Goal: Task Accomplishment & Management: Manage account settings

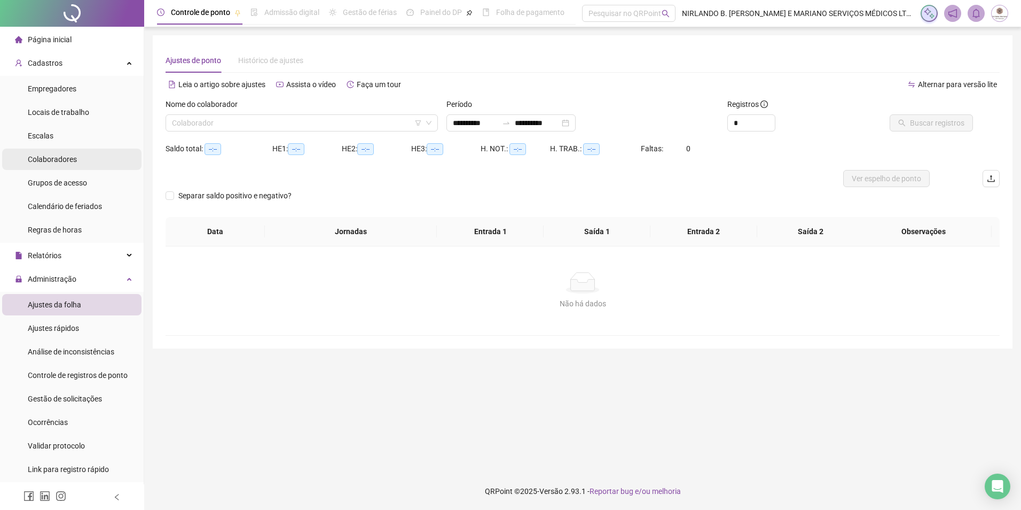
click at [56, 158] on span "Colaboradores" at bounding box center [52, 159] width 49 height 9
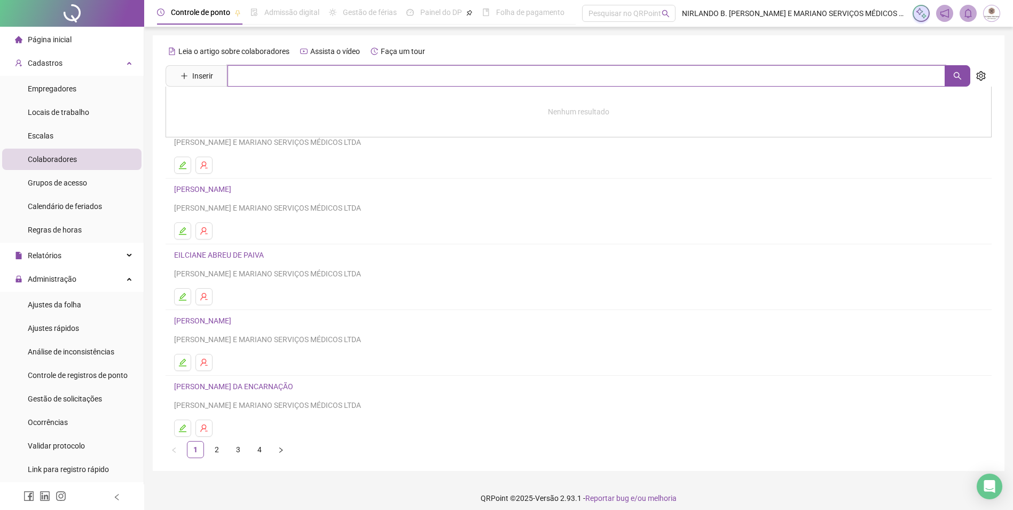
click at [289, 78] on input "text" at bounding box center [587, 75] width 718 height 21
type input "******"
click at [200, 111] on link "[PERSON_NAME]" at bounding box center [213, 107] width 57 height 9
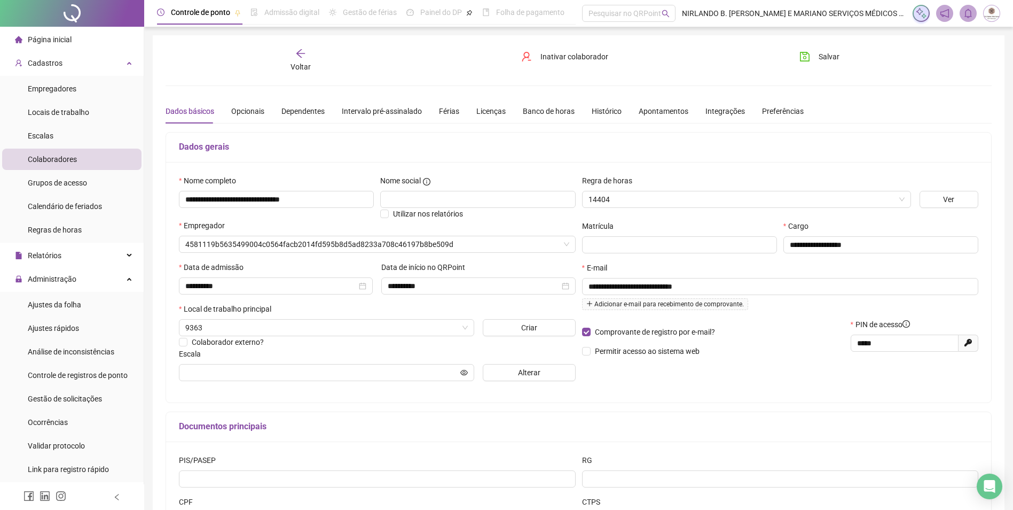
type input "**********"
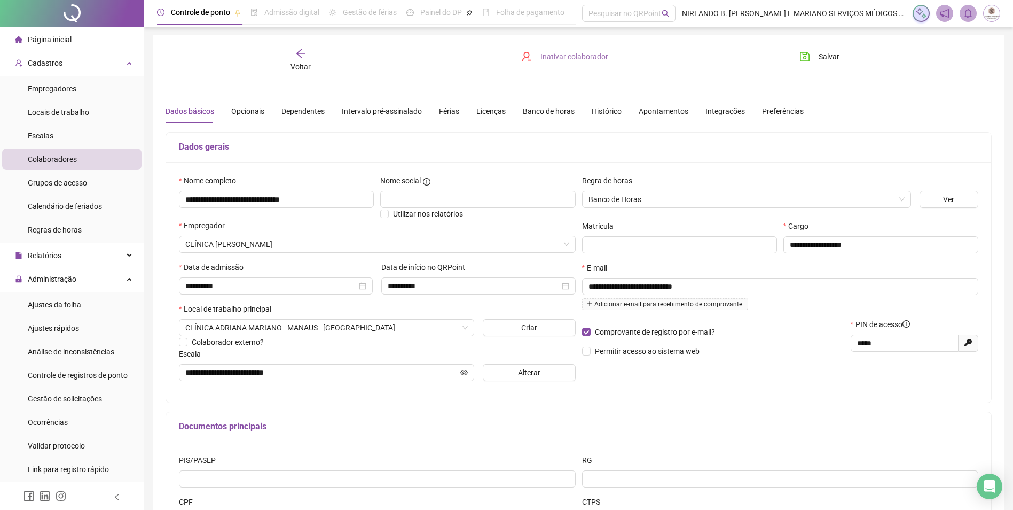
click at [558, 56] on span "Inativar colaborador" at bounding box center [574, 57] width 68 height 12
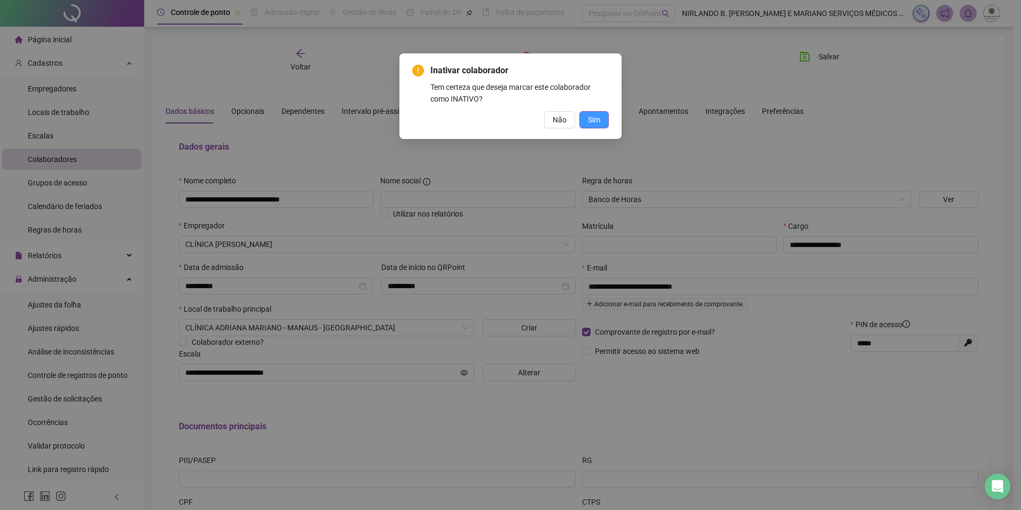
click at [598, 120] on span "Sim" at bounding box center [594, 120] width 12 height 12
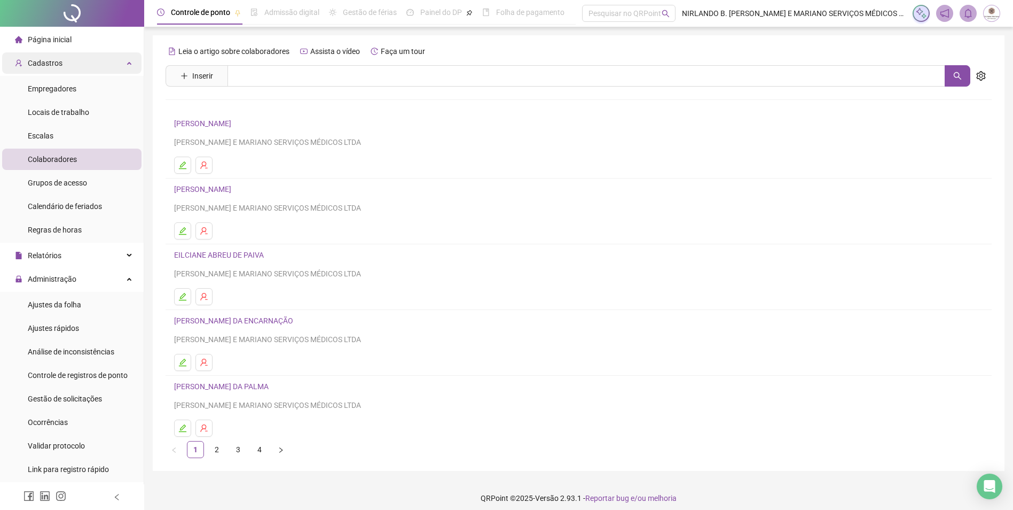
click at [56, 63] on span "Cadastros" at bounding box center [45, 63] width 35 height 9
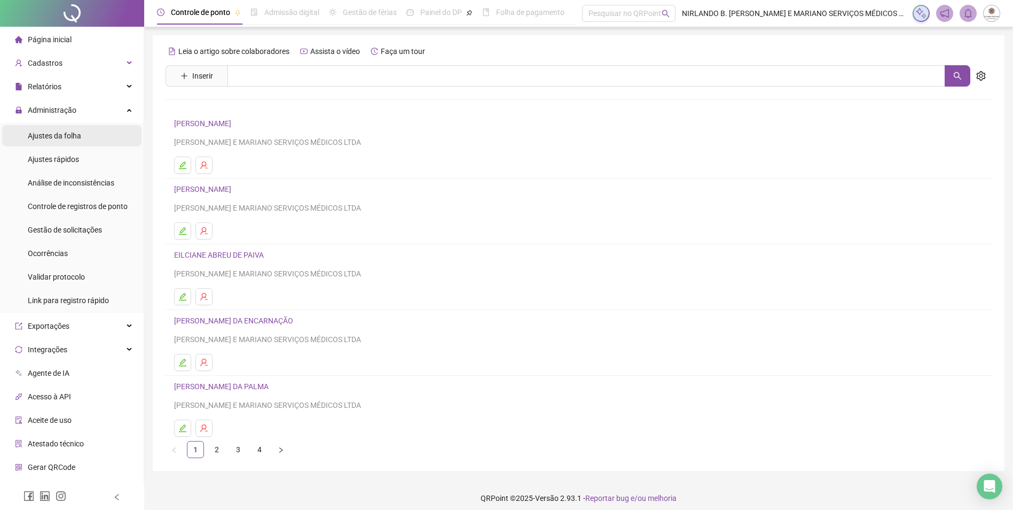
click at [53, 130] on div "Ajustes da folha" at bounding box center [54, 135] width 53 height 21
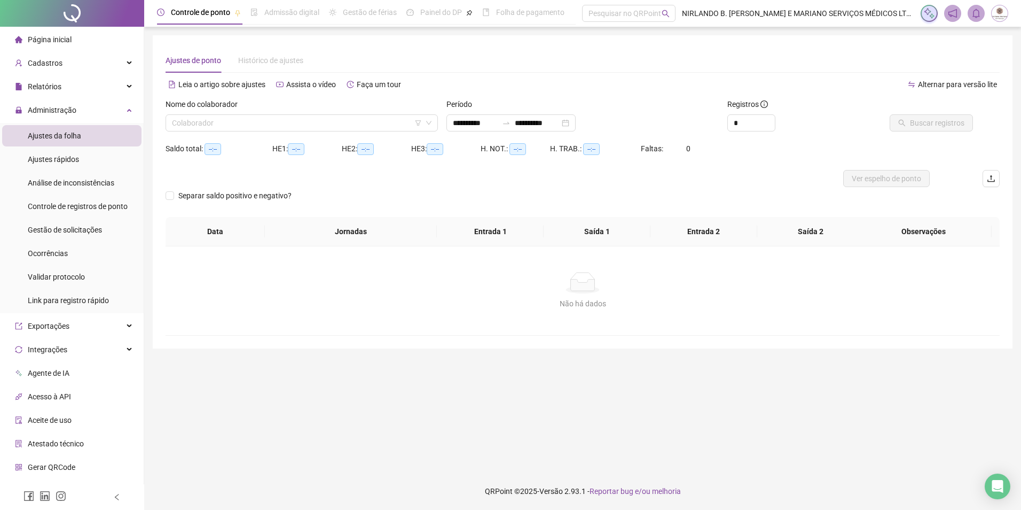
type input "**********"
click at [61, 232] on span "Gestão de solicitações" at bounding box center [65, 229] width 74 height 9
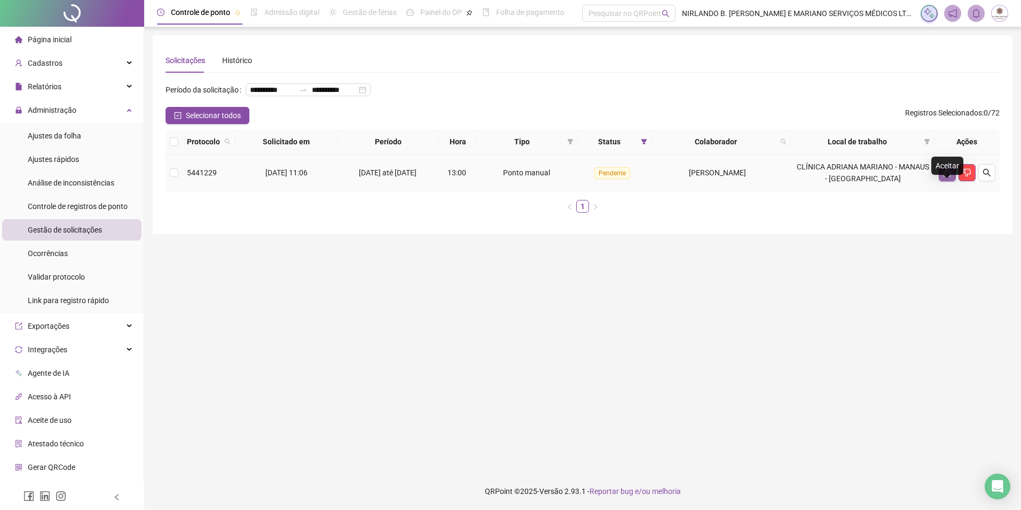
click at [942, 181] on button "button" at bounding box center [947, 172] width 17 height 17
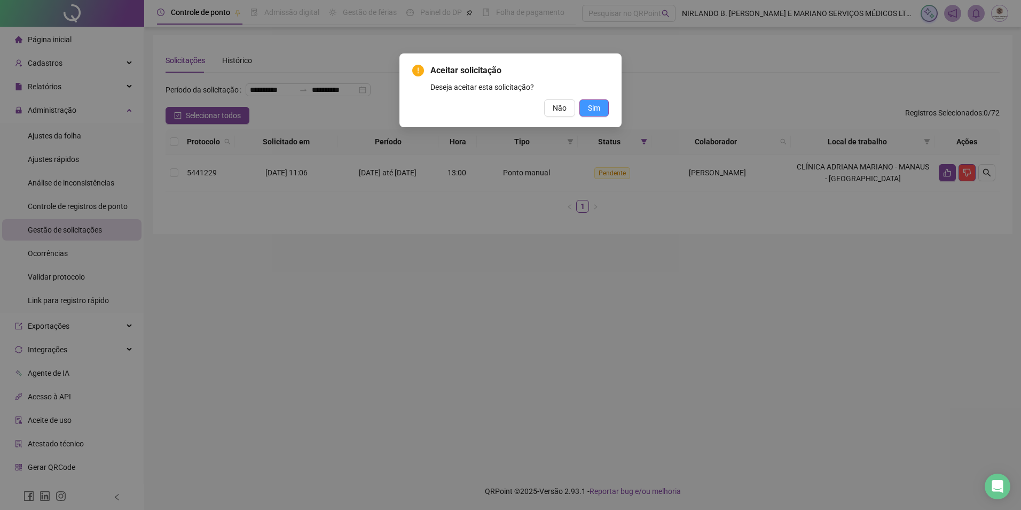
click at [590, 105] on span "Sim" at bounding box center [594, 108] width 12 height 12
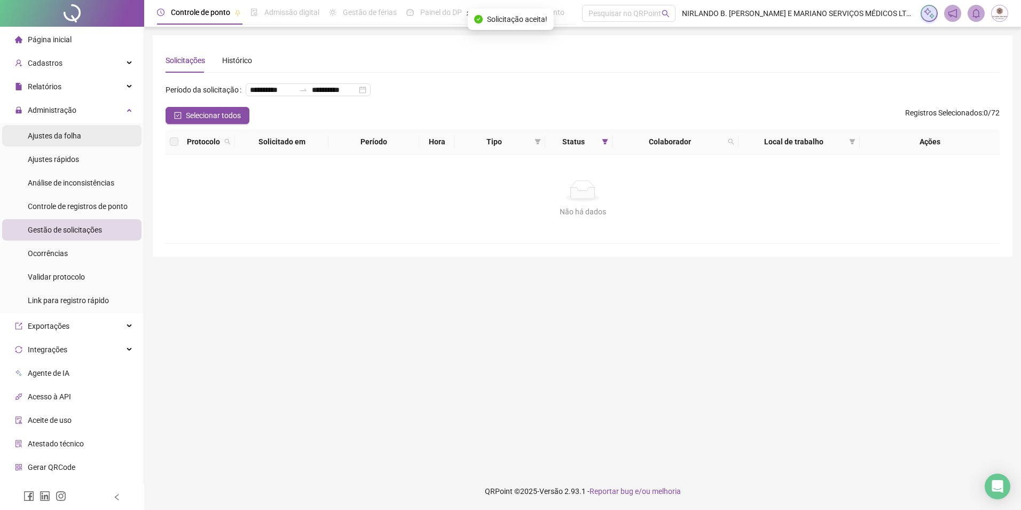
click at [61, 128] on div "Ajustes da folha" at bounding box center [54, 135] width 53 height 21
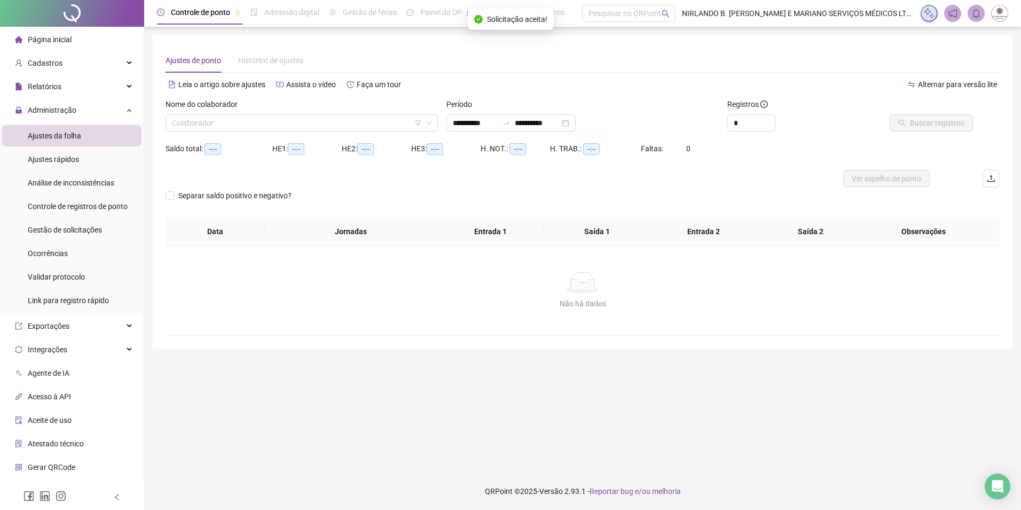
type input "**********"
click at [222, 122] on input "search" at bounding box center [297, 123] width 250 height 16
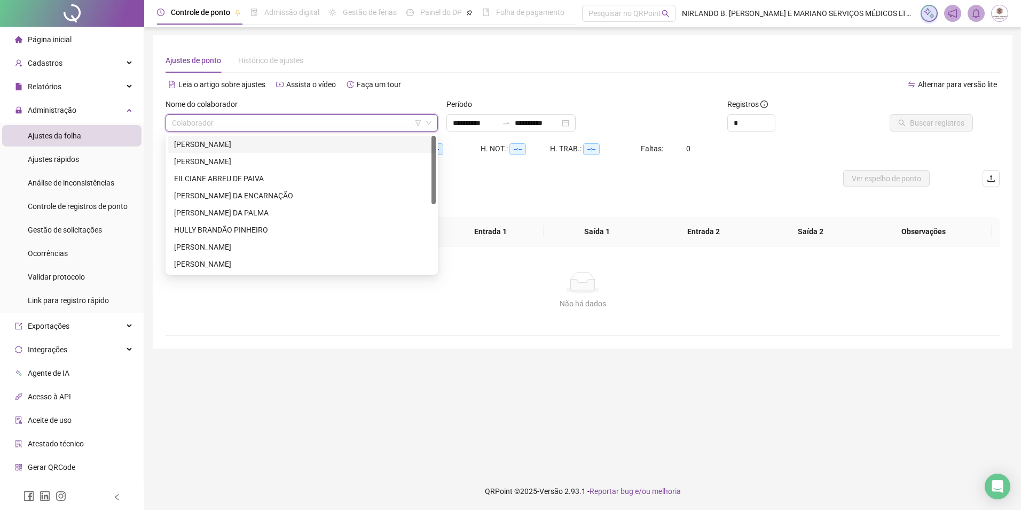
click at [220, 145] on div "[PERSON_NAME]" at bounding box center [301, 144] width 255 height 12
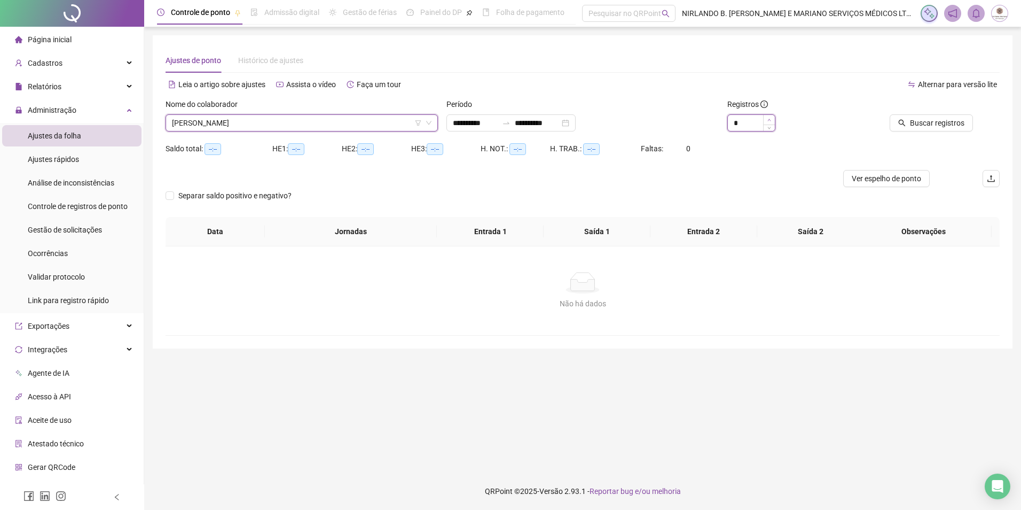
type input "*"
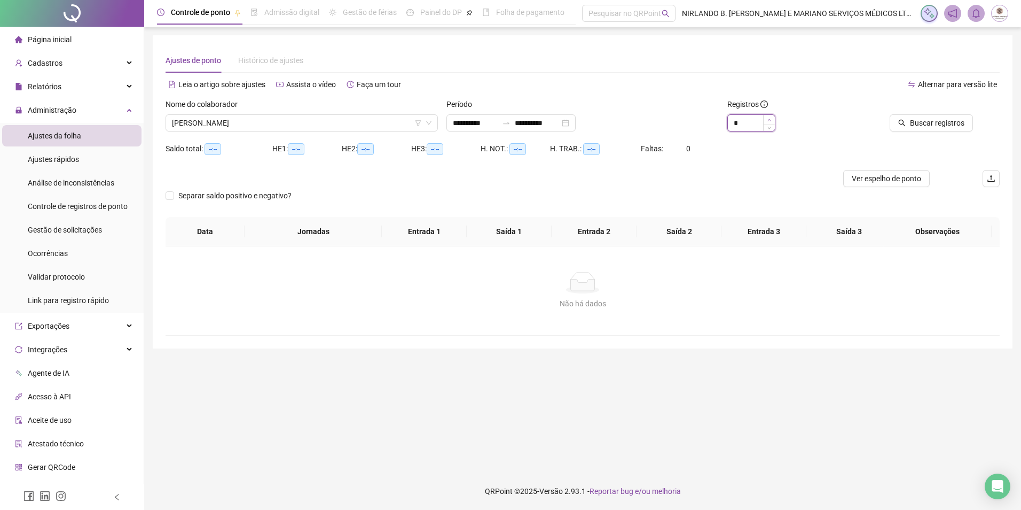
click at [771, 118] on icon "up" at bounding box center [769, 120] width 4 height 4
click at [929, 127] on span "Buscar registros" at bounding box center [937, 123] width 54 height 12
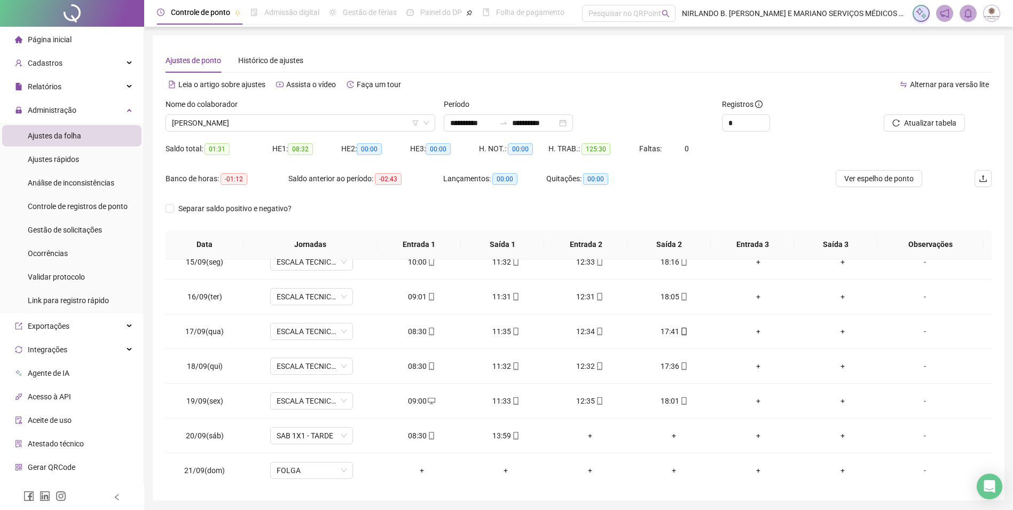
scroll to position [501, 0]
click at [269, 126] on span "[PERSON_NAME]" at bounding box center [300, 123] width 257 height 16
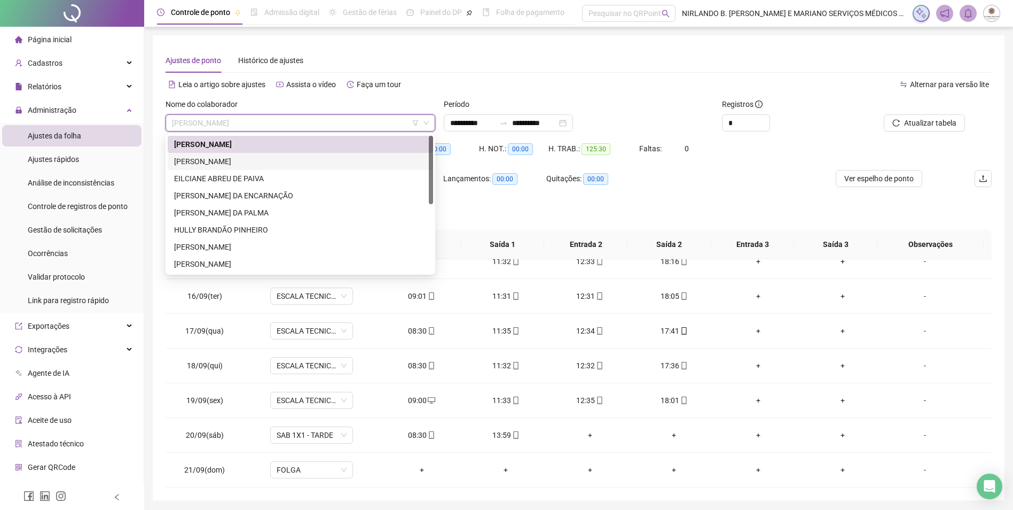
click at [238, 168] on div "[PERSON_NAME]" at bounding box center [300, 161] width 265 height 17
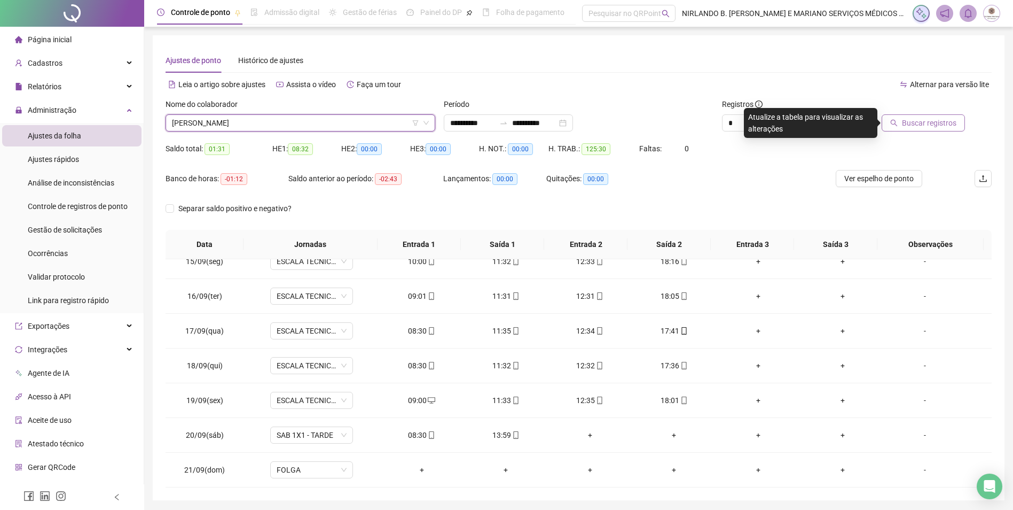
click at [946, 120] on span "Buscar registros" at bounding box center [929, 123] width 54 height 12
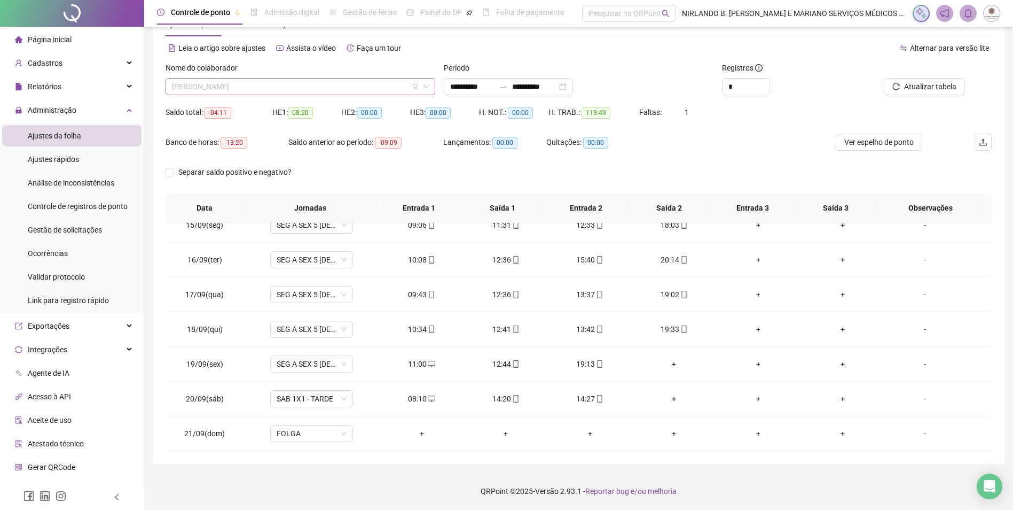
click at [243, 89] on span "[PERSON_NAME]" at bounding box center [300, 87] width 257 height 16
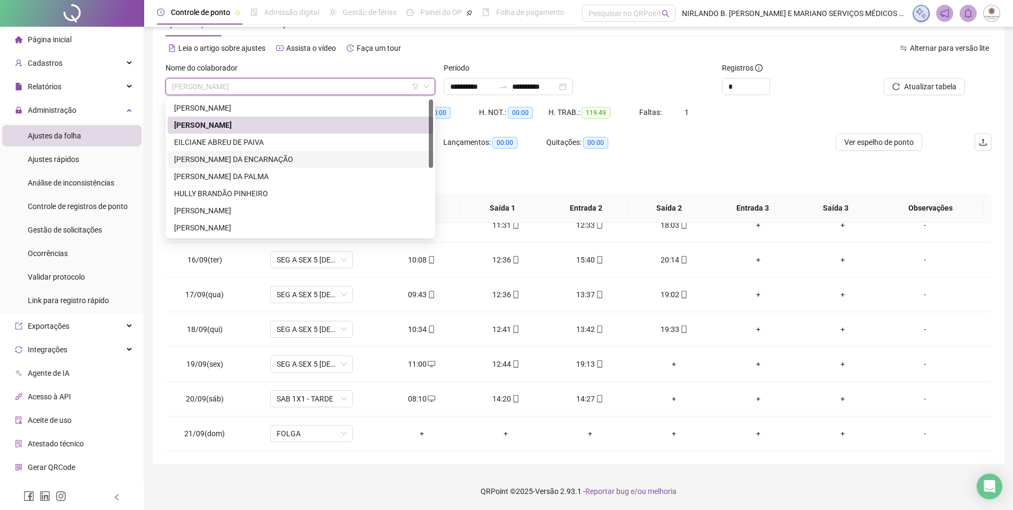
click at [209, 157] on div "[PERSON_NAME] DA ENCARNAÇÃO" at bounding box center [300, 159] width 253 height 12
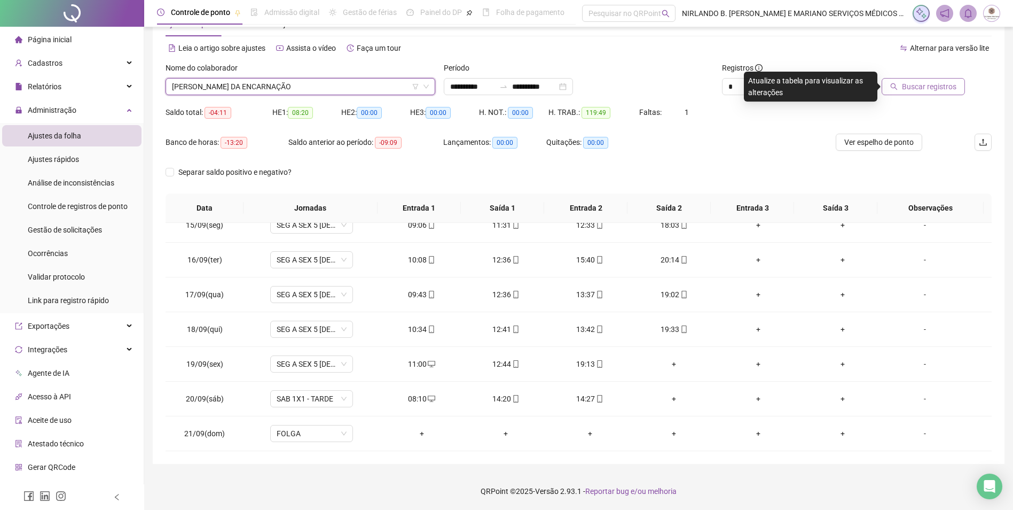
click at [907, 85] on span "Buscar registros" at bounding box center [929, 87] width 54 height 12
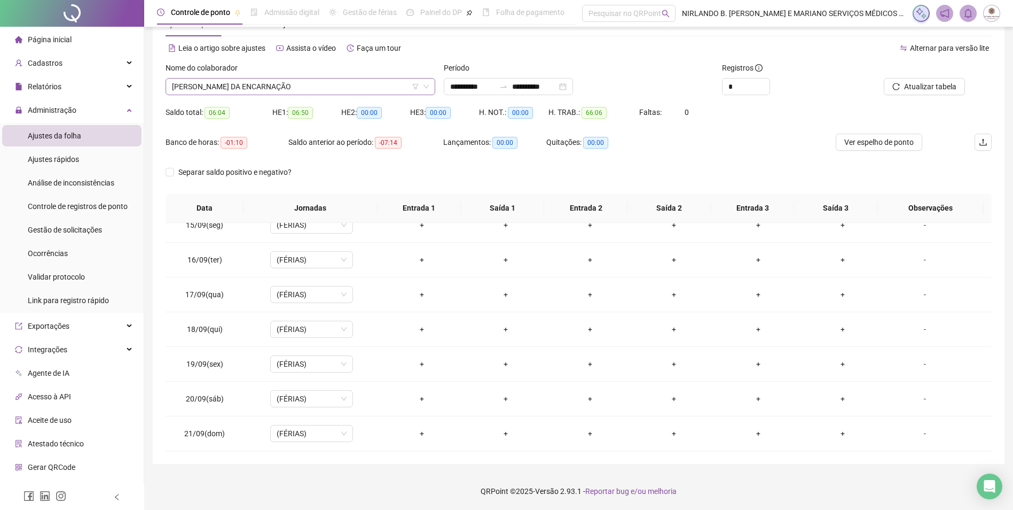
click at [305, 80] on span "[PERSON_NAME] DA ENCARNAÇÃO" at bounding box center [300, 87] width 257 height 16
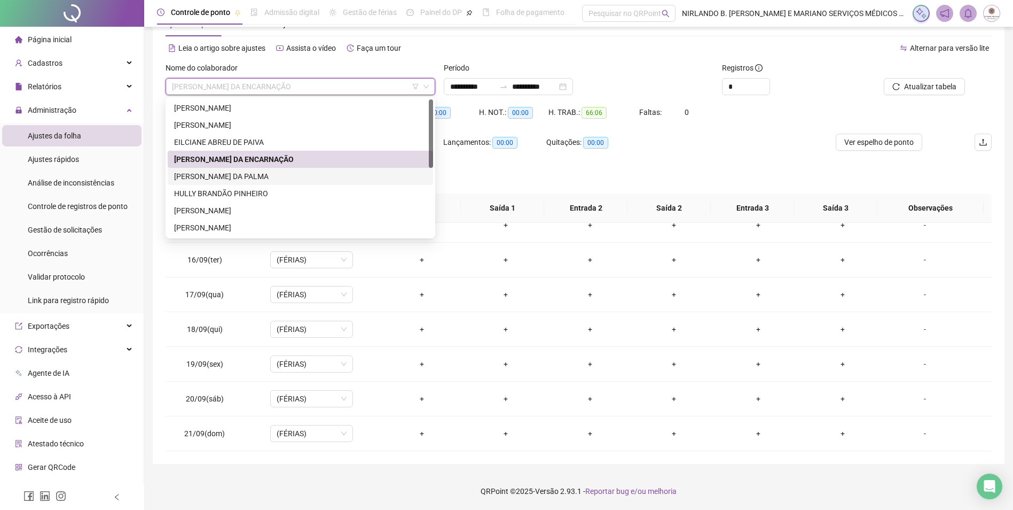
click at [197, 173] on div "[PERSON_NAME] DA PALMA" at bounding box center [300, 176] width 253 height 12
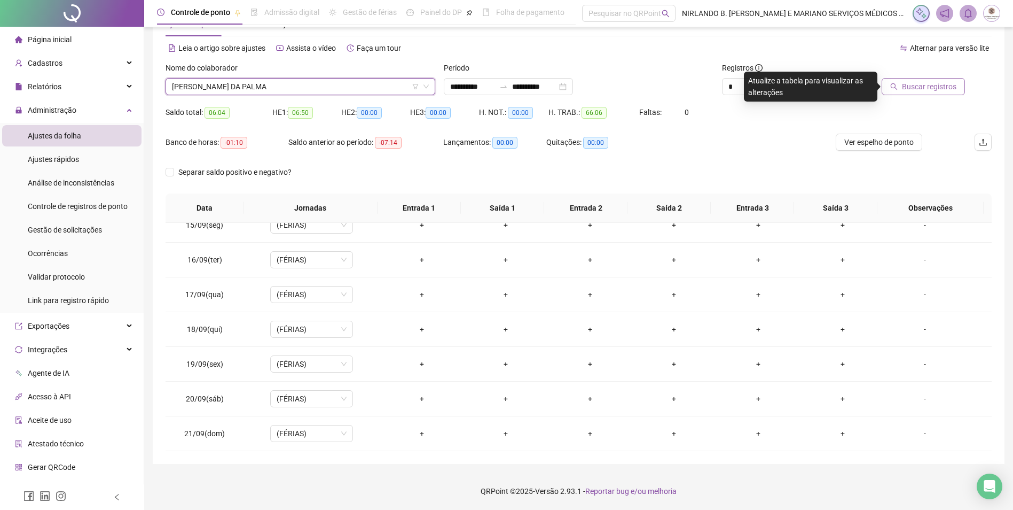
click at [898, 88] on icon "search" at bounding box center [893, 86] width 7 height 7
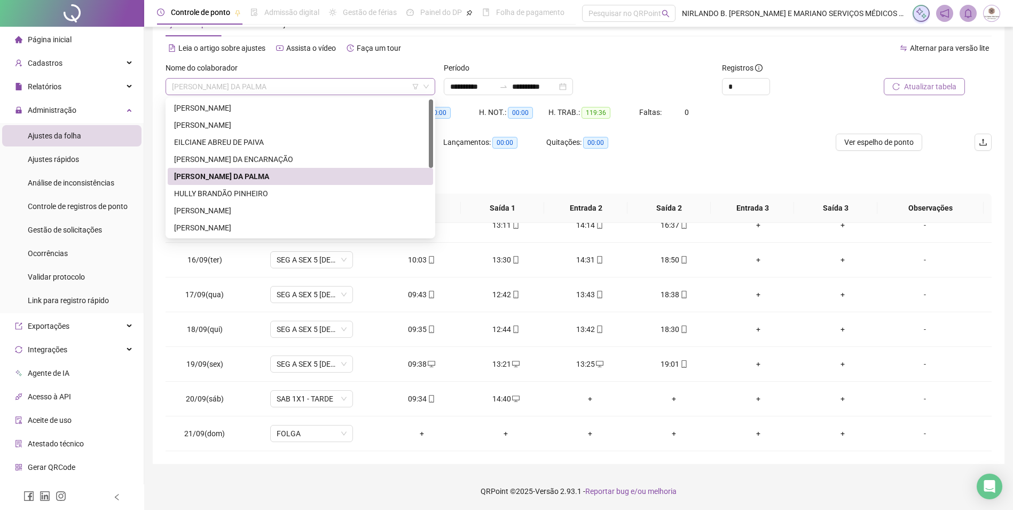
click at [300, 93] on span "[PERSON_NAME] DA PALMA" at bounding box center [300, 87] width 257 height 16
click at [199, 195] on div "HULLY BRANDÃO PINHEIRO" at bounding box center [300, 193] width 253 height 12
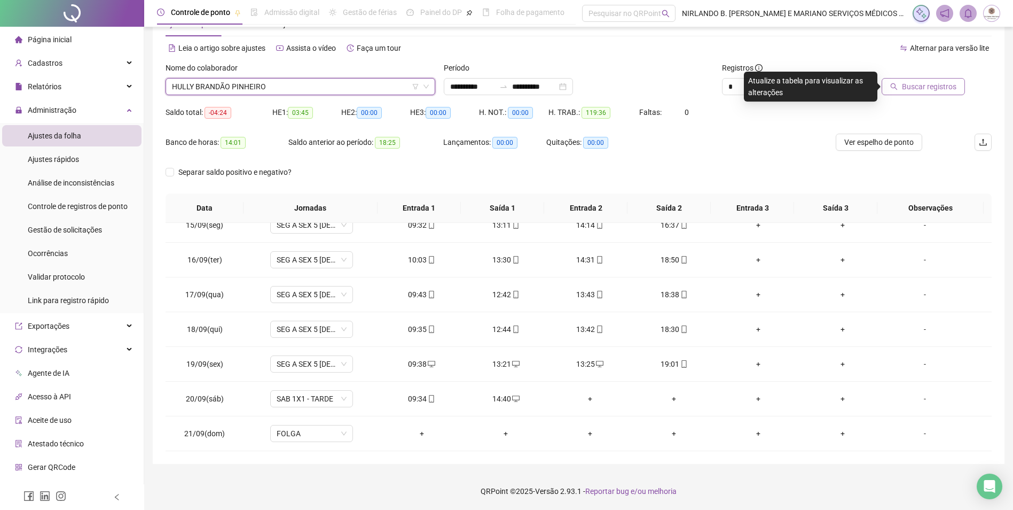
click at [915, 83] on span "Buscar registros" at bounding box center [929, 87] width 54 height 12
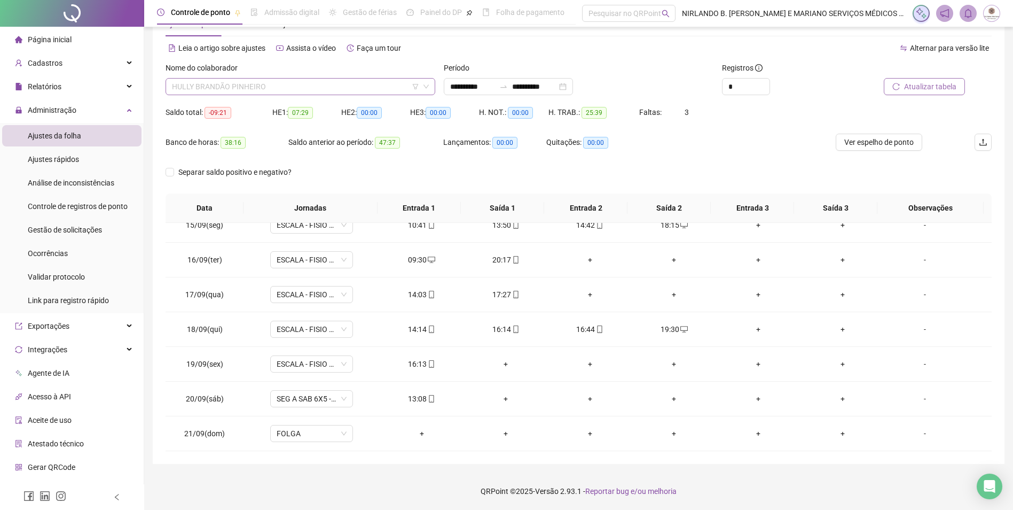
click at [340, 92] on span "HULLY BRANDÃO PINHEIRO" at bounding box center [300, 87] width 257 height 16
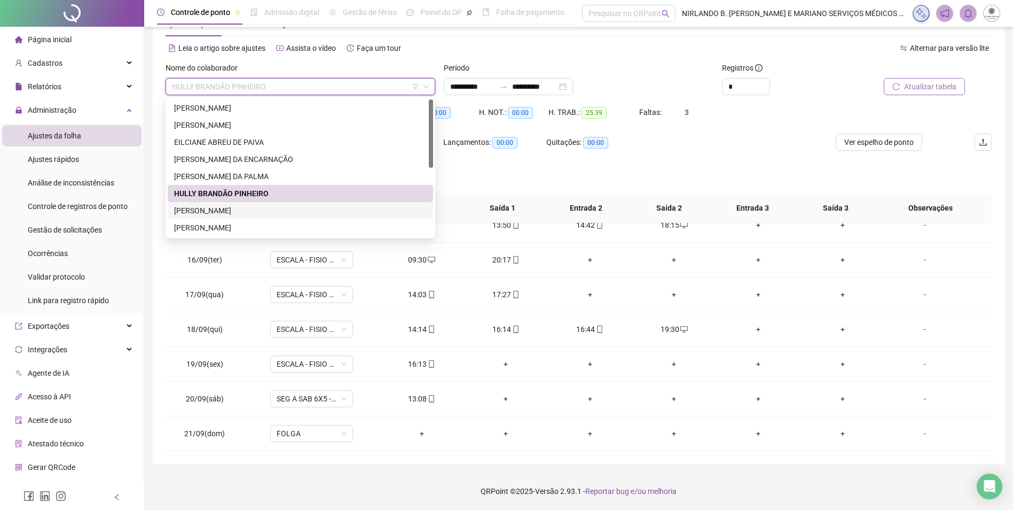
click at [222, 210] on div "[PERSON_NAME]" at bounding box center [300, 211] width 253 height 12
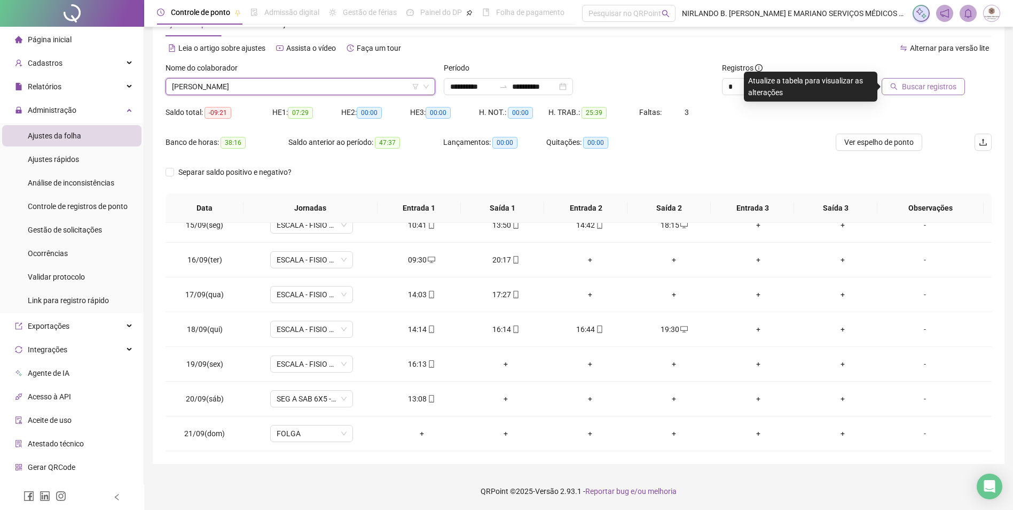
click at [918, 85] on span "Buscar registros" at bounding box center [929, 87] width 54 height 12
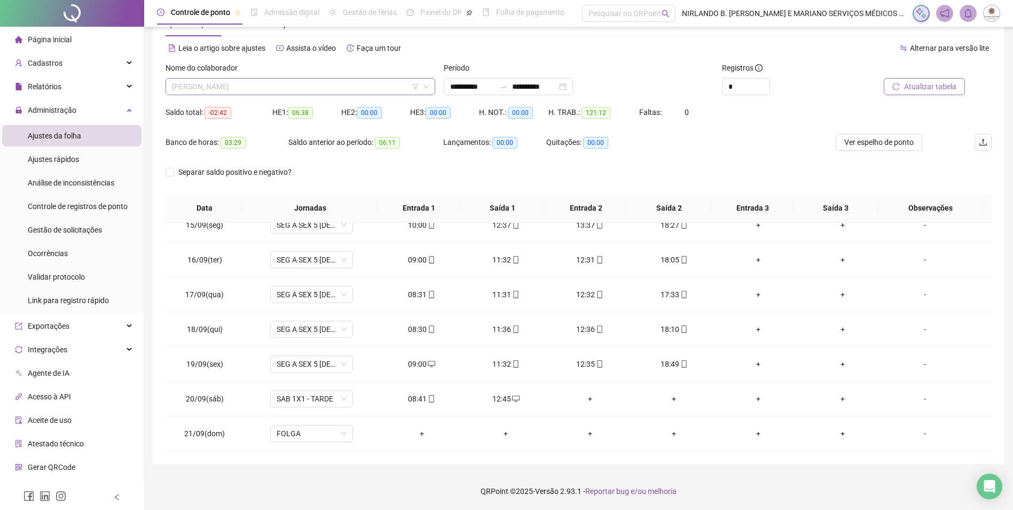
click at [267, 83] on span "[PERSON_NAME]" at bounding box center [300, 87] width 257 height 16
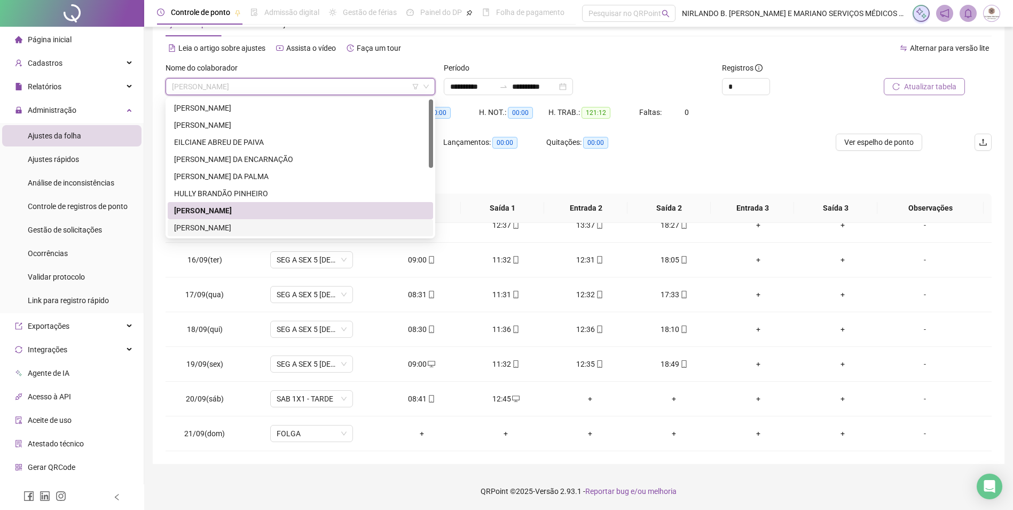
click at [208, 233] on div "[PERSON_NAME]" at bounding box center [300, 227] width 265 height 17
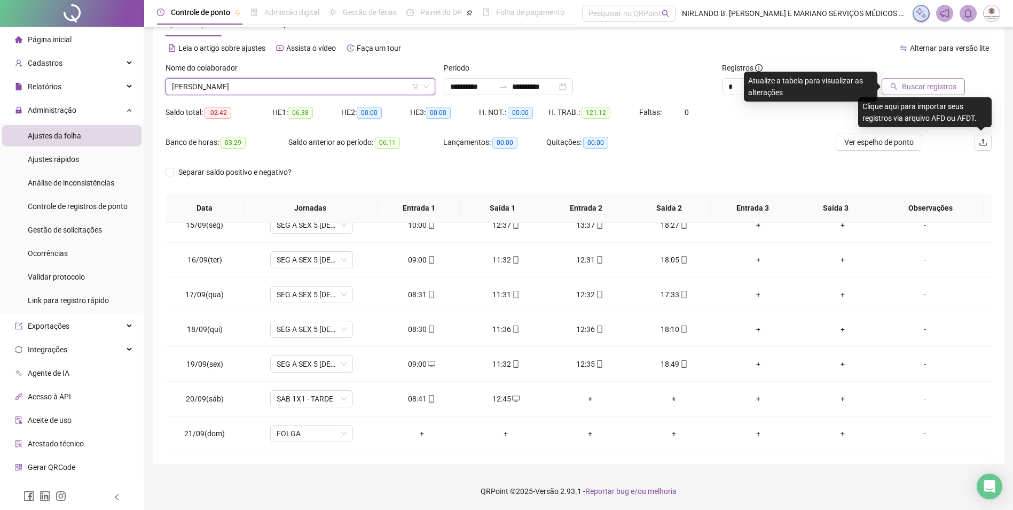
click at [937, 85] on span "Buscar registros" at bounding box center [929, 87] width 54 height 12
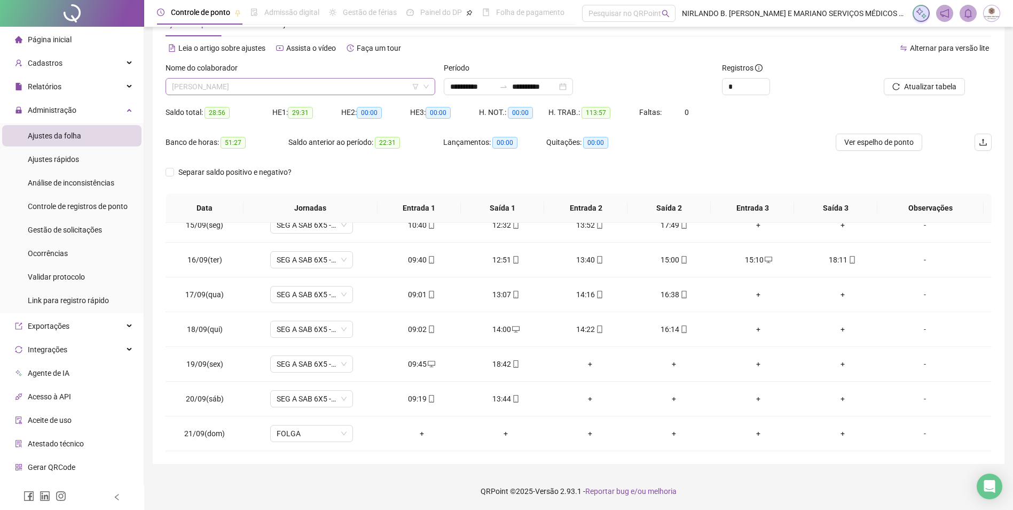
click at [290, 85] on span "[PERSON_NAME]" at bounding box center [300, 87] width 257 height 16
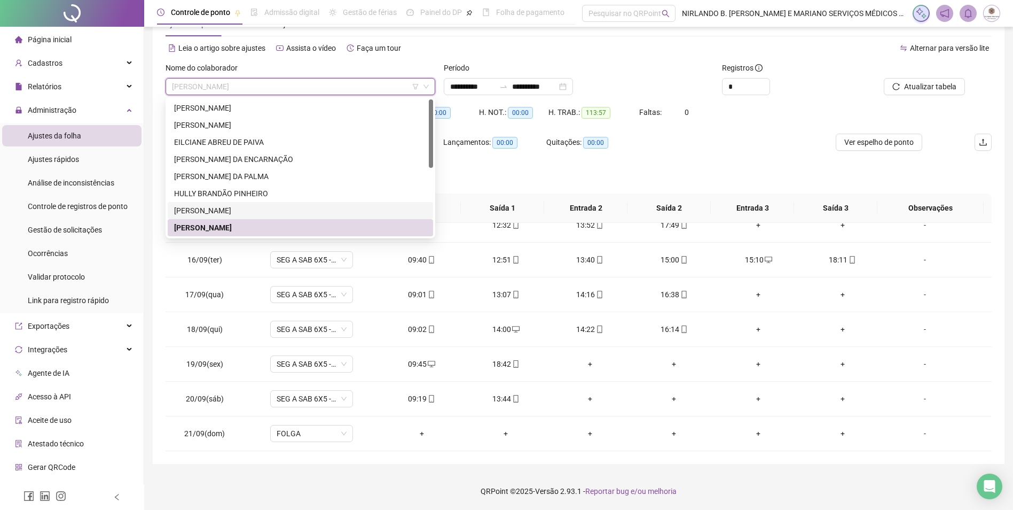
scroll to position [137, 0]
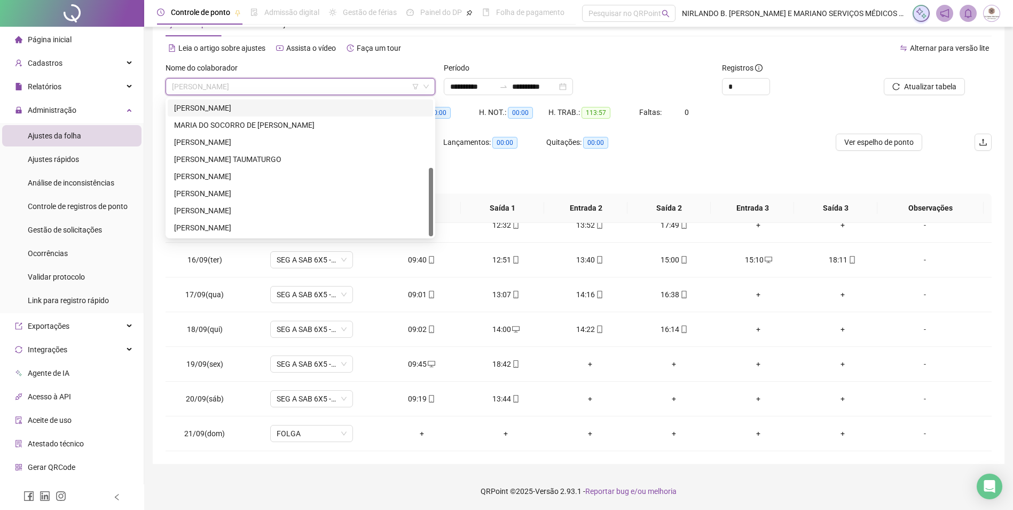
click at [205, 113] on div "[PERSON_NAME]" at bounding box center [300, 108] width 253 height 12
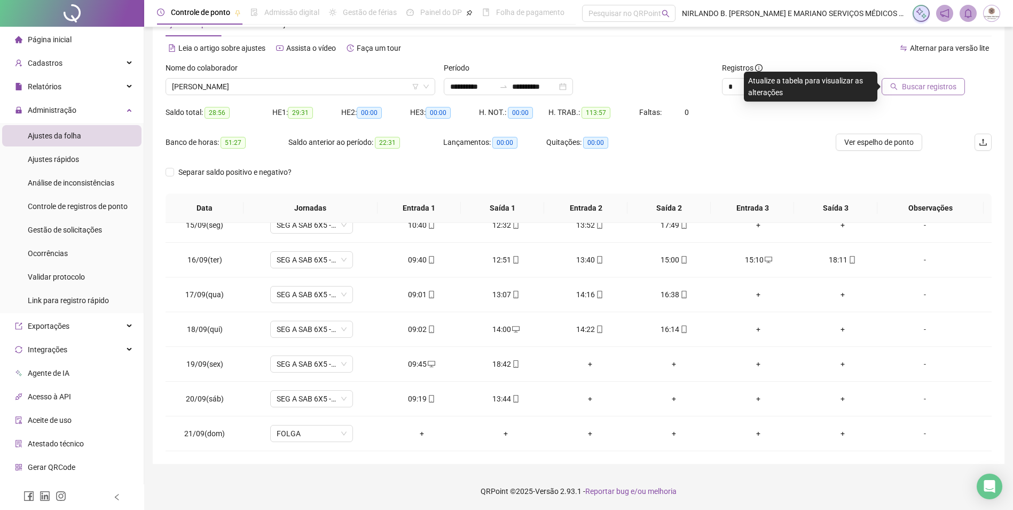
click at [911, 93] on button "Buscar registros" at bounding box center [923, 86] width 83 height 17
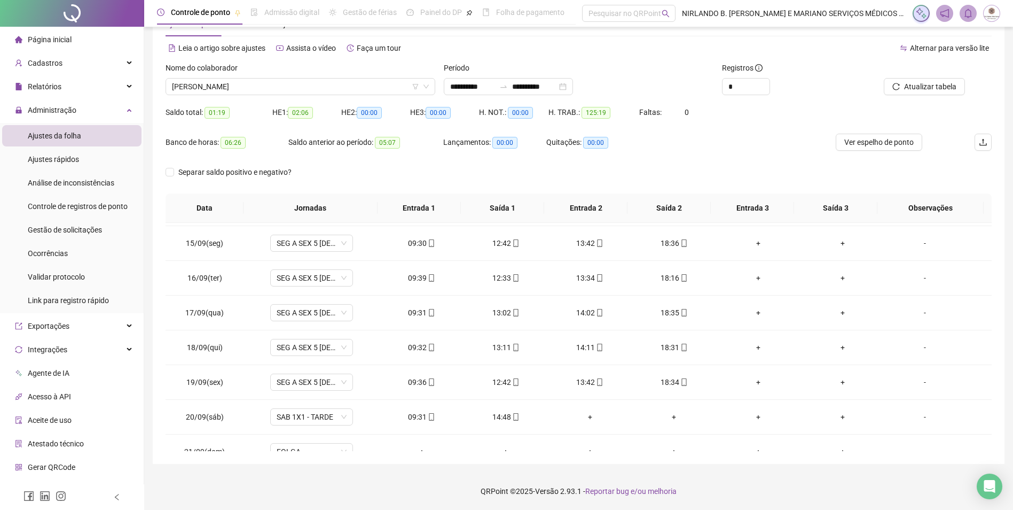
scroll to position [501, 0]
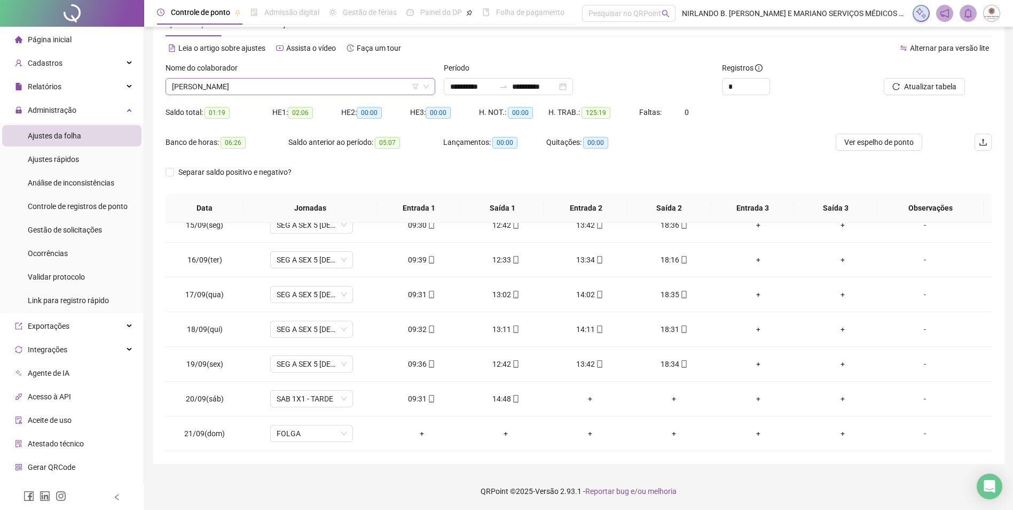
click at [282, 85] on span "[PERSON_NAME]" at bounding box center [300, 87] width 257 height 16
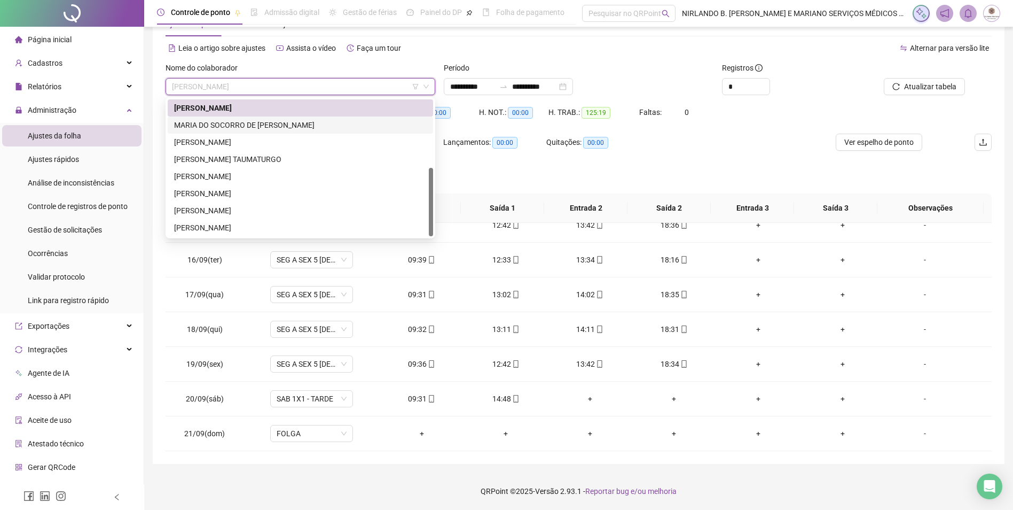
click at [204, 122] on div "MARIA DO SOCORRO DE [PERSON_NAME]" at bounding box center [300, 125] width 253 height 12
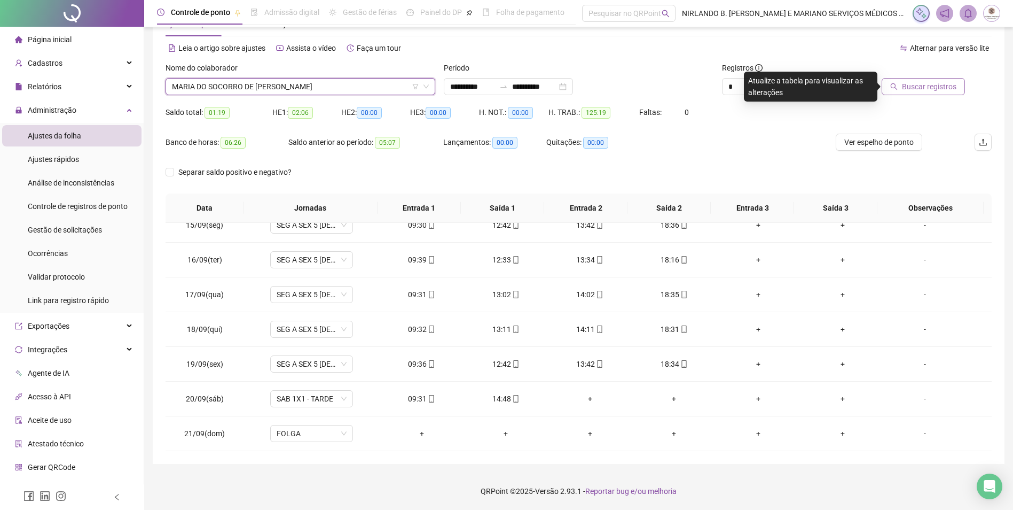
click at [906, 80] on button "Buscar registros" at bounding box center [923, 86] width 83 height 17
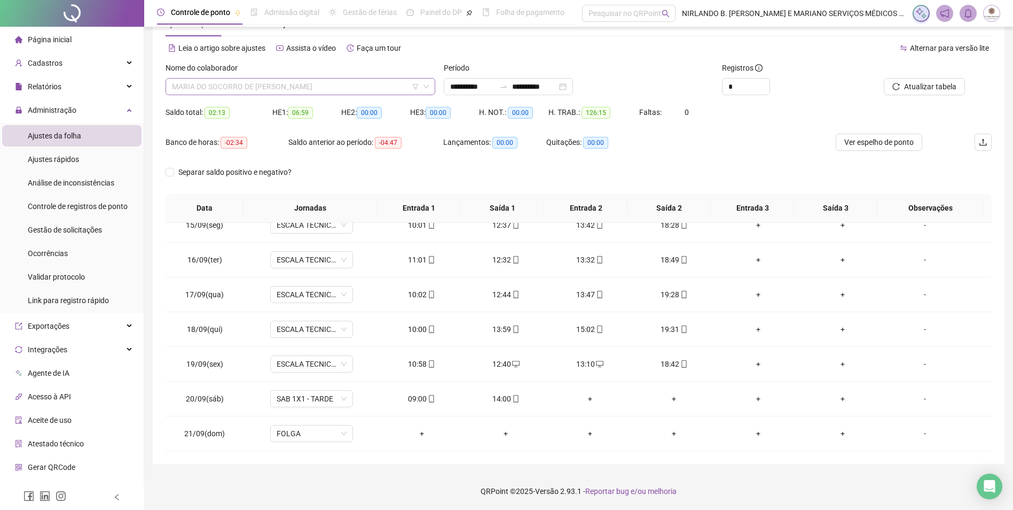
click at [233, 87] on span "MARIA DO SOCORRO DE [PERSON_NAME]" at bounding box center [300, 87] width 257 height 16
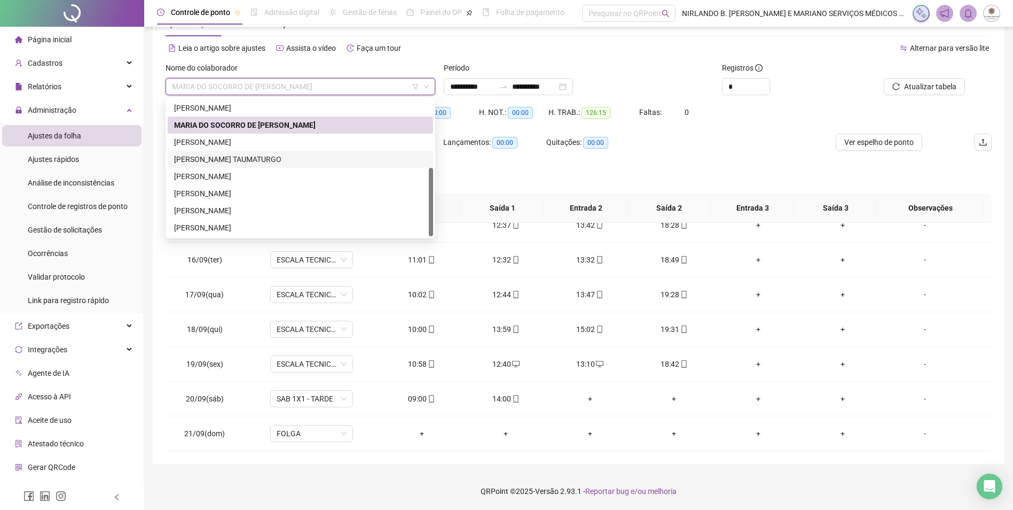
click at [206, 156] on div "[PERSON_NAME] TAUMATURGO" at bounding box center [300, 159] width 253 height 12
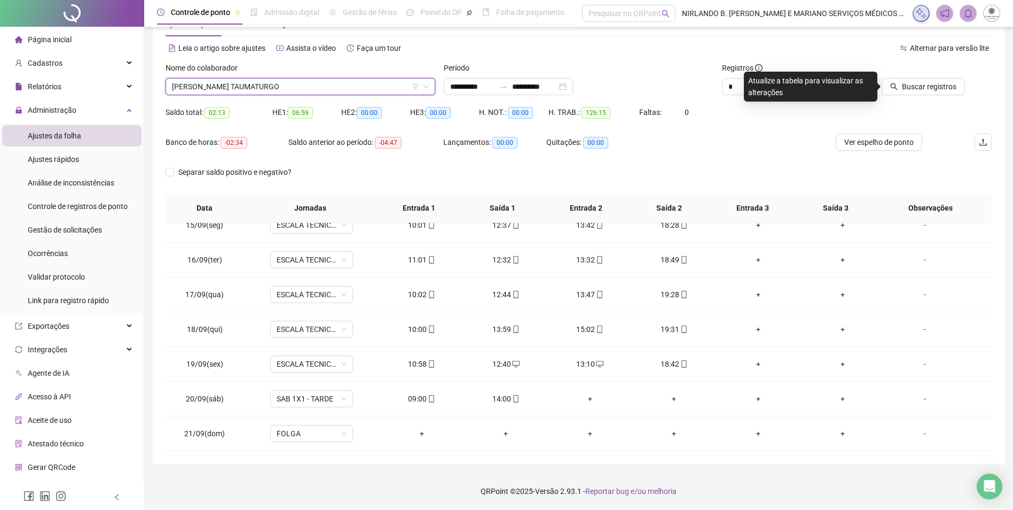
click at [229, 81] on span "[PERSON_NAME] TAUMATURGO" at bounding box center [300, 87] width 257 height 16
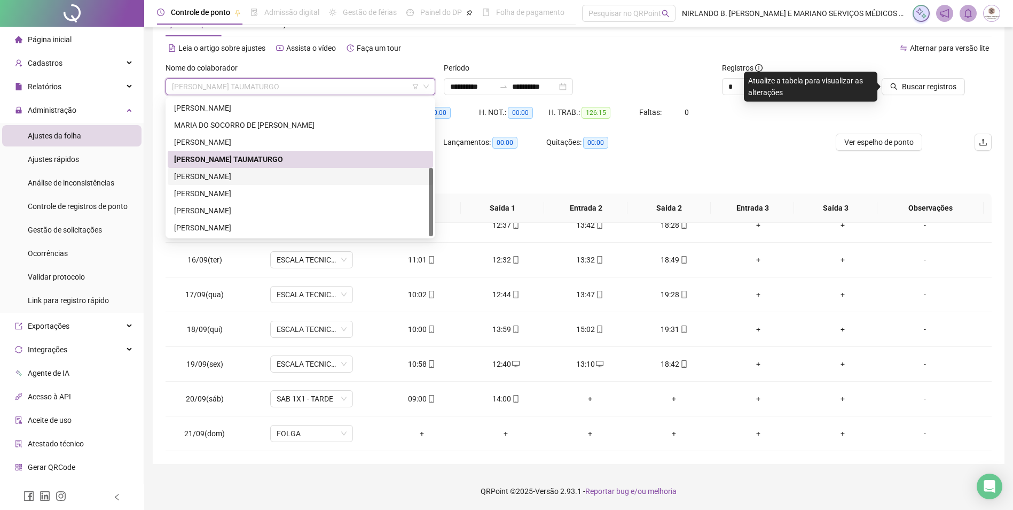
click at [197, 176] on div "[PERSON_NAME]" at bounding box center [300, 176] width 253 height 12
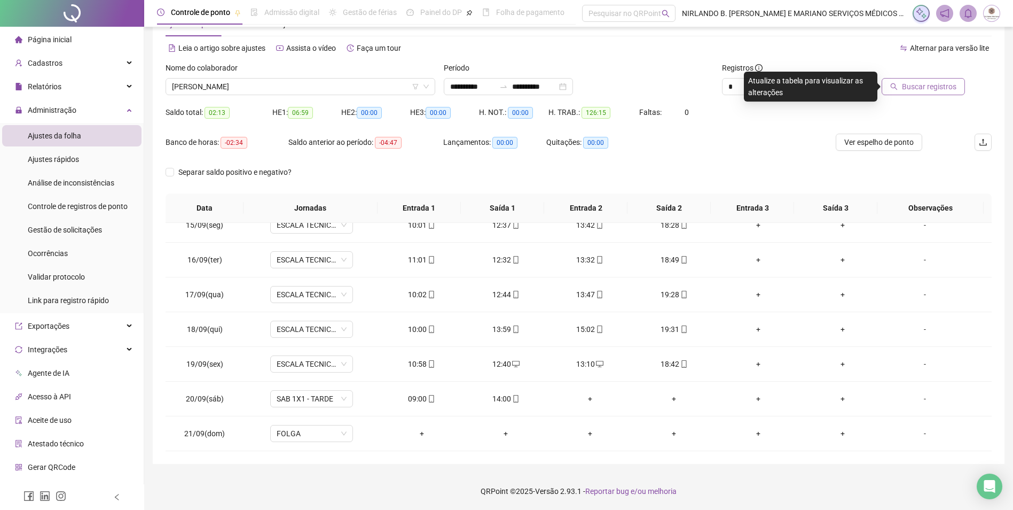
click at [928, 90] on span "Buscar registros" at bounding box center [929, 87] width 54 height 12
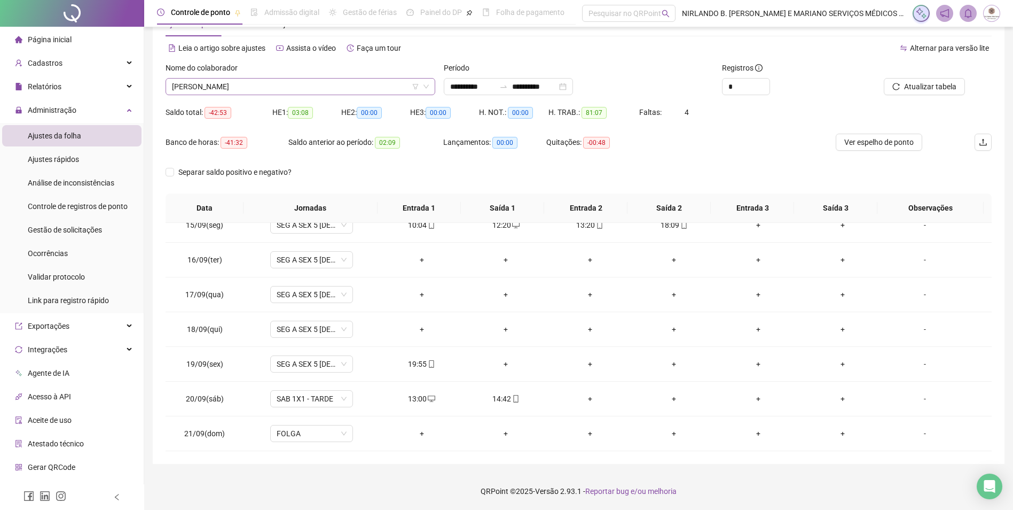
click at [260, 82] on span "[PERSON_NAME]" at bounding box center [300, 87] width 257 height 16
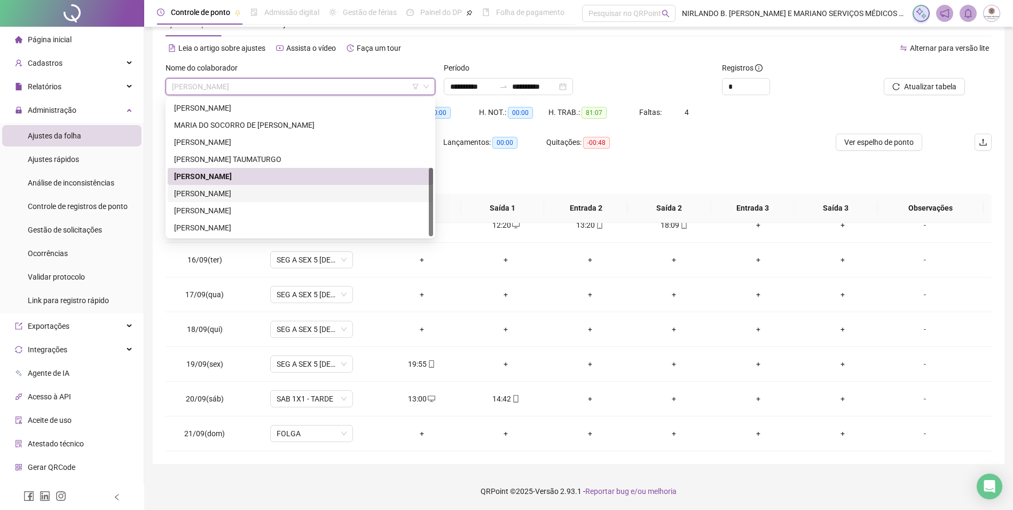
click at [211, 192] on div "[PERSON_NAME]" at bounding box center [300, 193] width 253 height 12
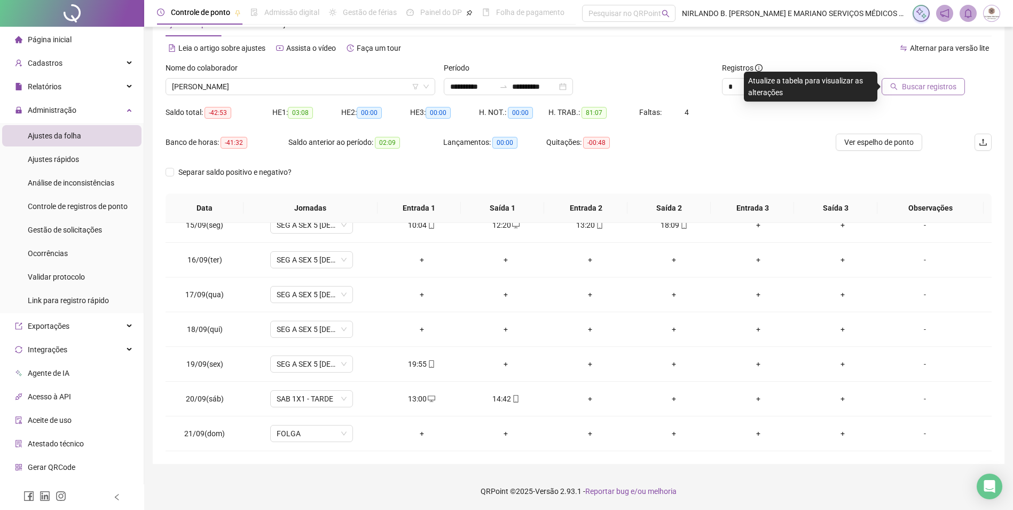
click at [917, 91] on span "Buscar registros" at bounding box center [929, 87] width 54 height 12
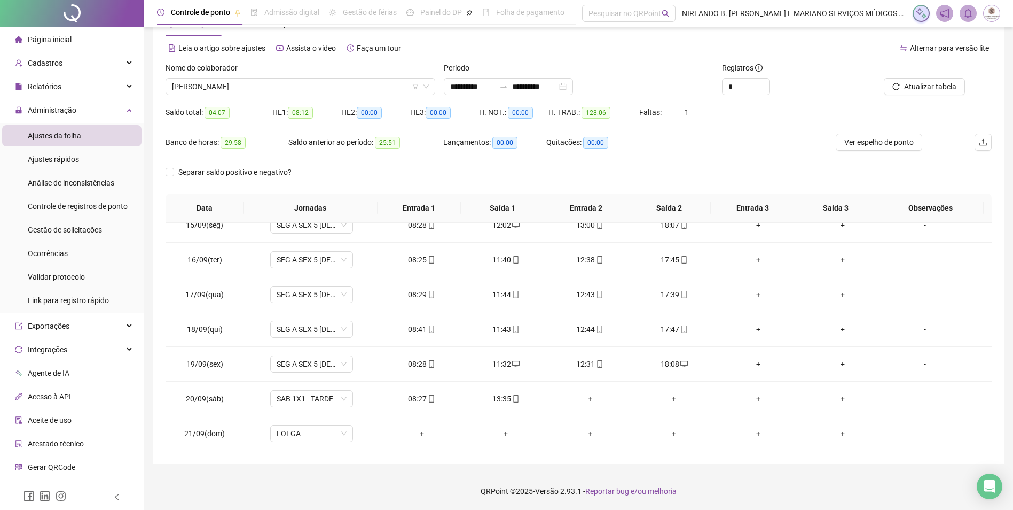
drag, startPoint x: 286, startPoint y: 90, endPoint x: 286, endPoint y: 101, distance: 11.2
click at [287, 90] on span "[PERSON_NAME]" at bounding box center [300, 87] width 257 height 16
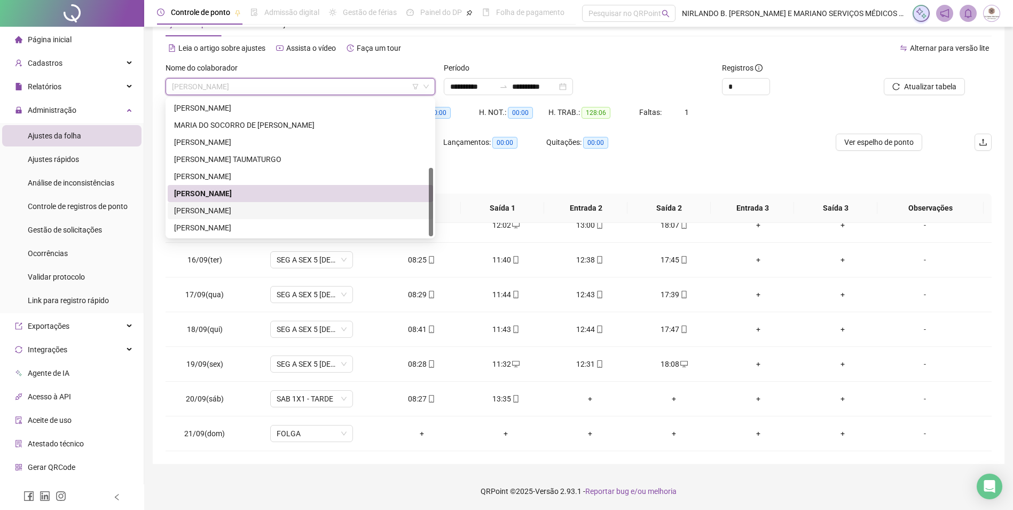
click at [223, 206] on div "[PERSON_NAME]" at bounding box center [300, 211] width 253 height 12
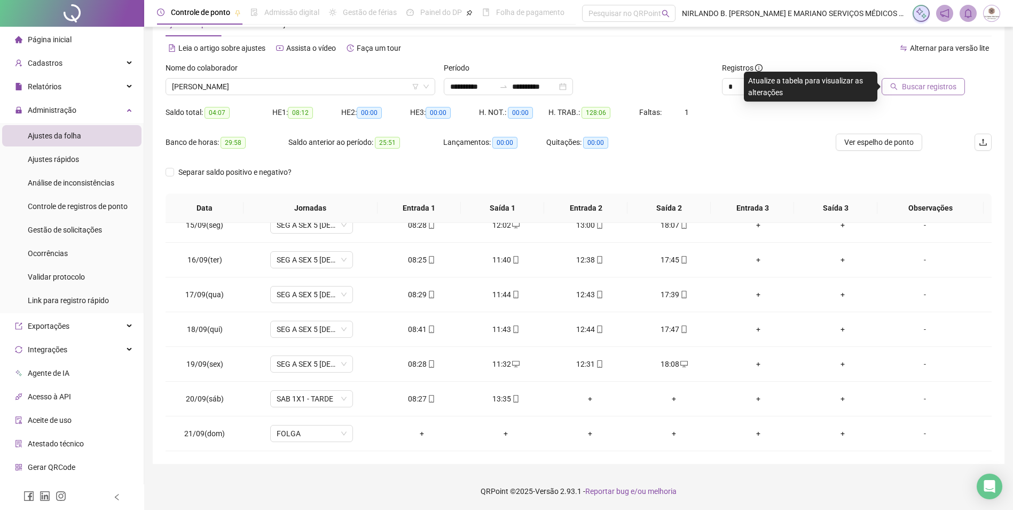
click at [931, 91] on span "Buscar registros" at bounding box center [929, 87] width 54 height 12
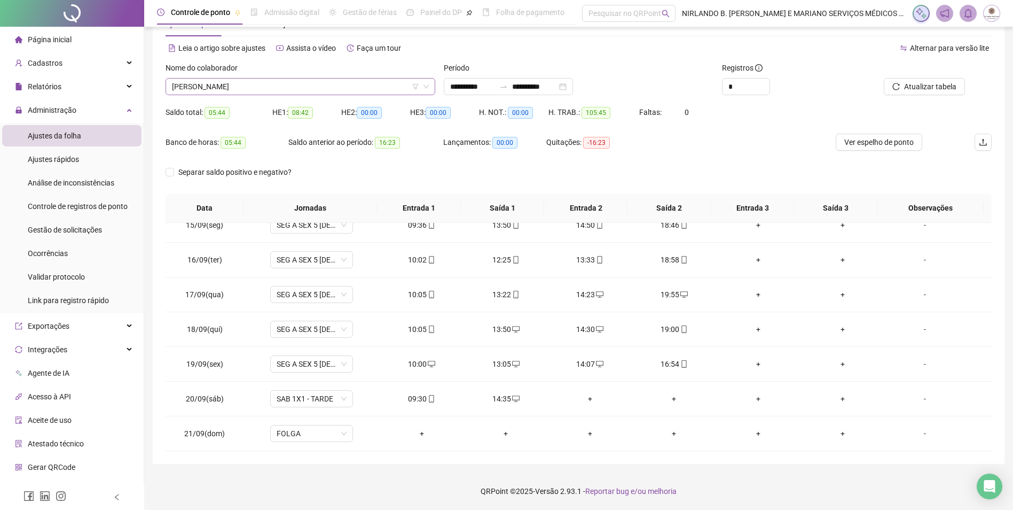
click at [293, 88] on span "[PERSON_NAME]" at bounding box center [300, 87] width 257 height 16
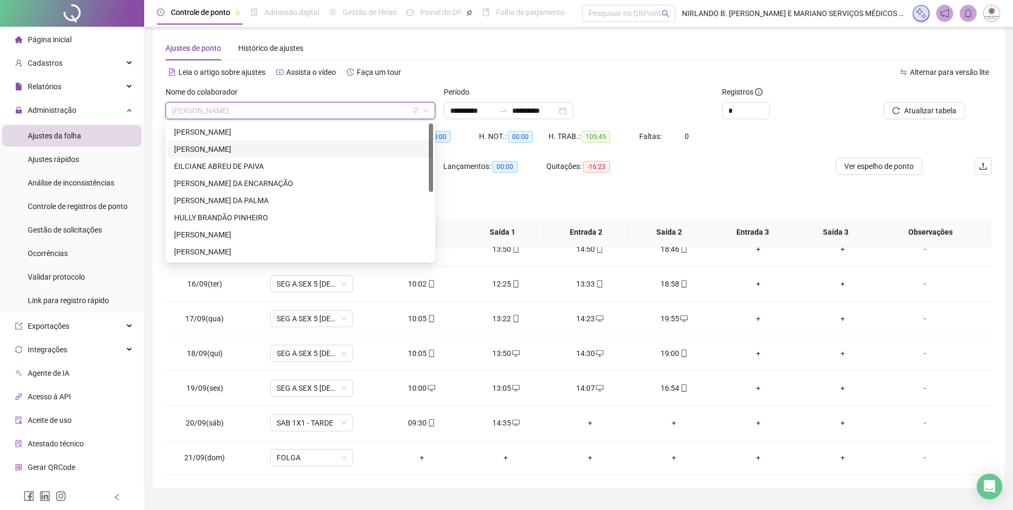
scroll to position [0, 0]
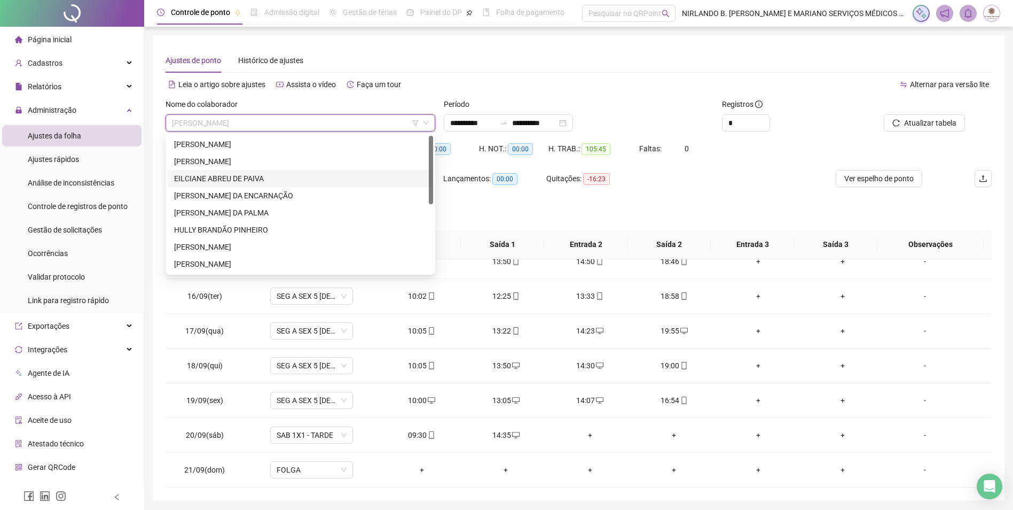
click at [211, 176] on div "EILCIANE ABREU DE PAIVA" at bounding box center [300, 179] width 253 height 12
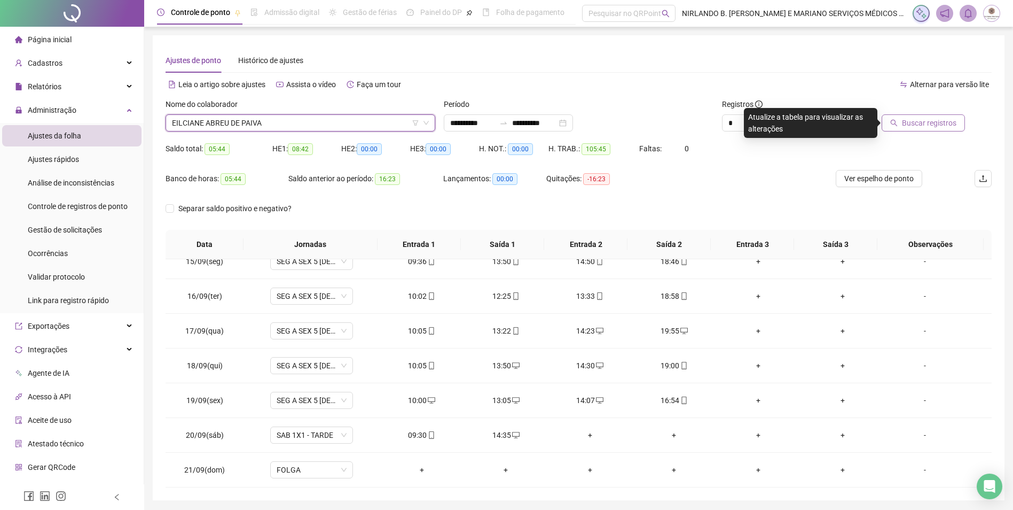
click at [923, 119] on span "Buscar registros" at bounding box center [929, 123] width 54 height 12
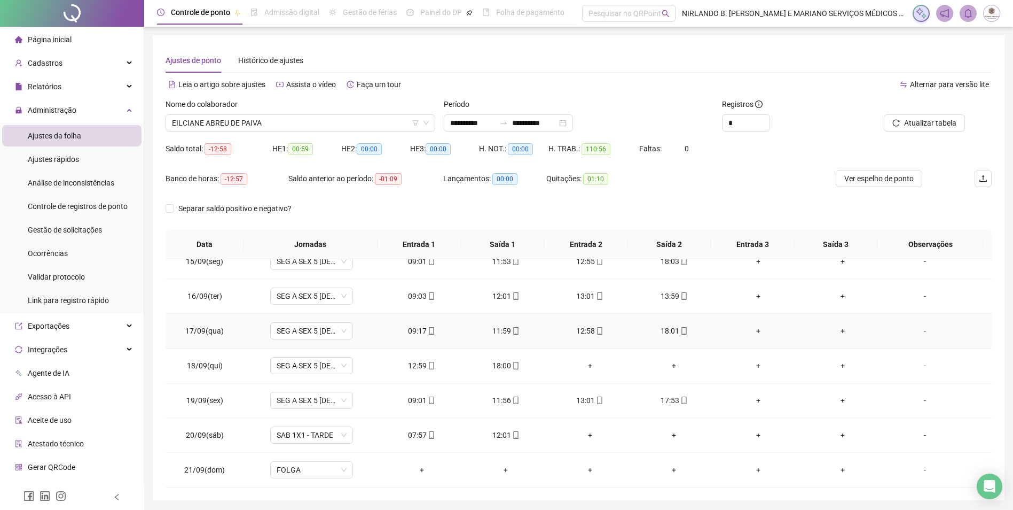
scroll to position [36, 0]
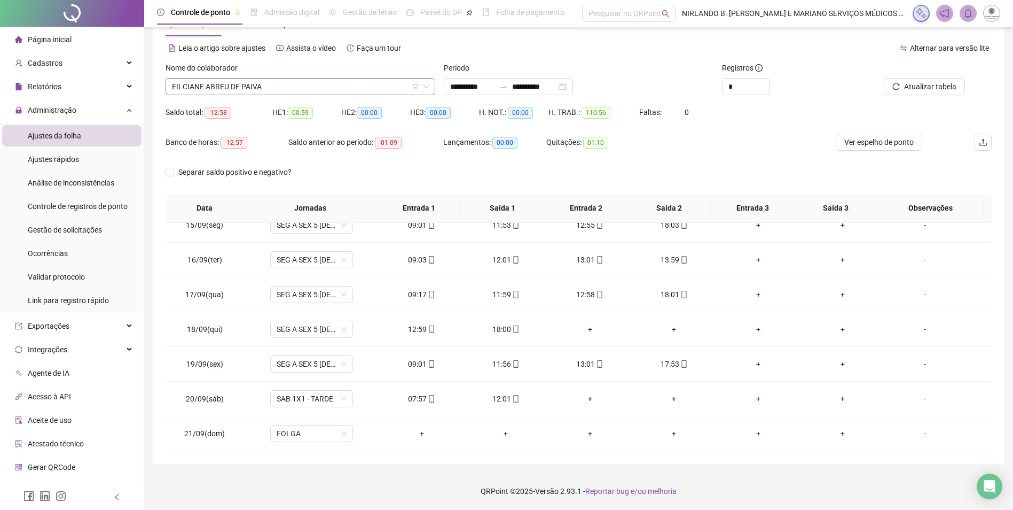
click at [234, 84] on span "EILCIANE ABREU DE PAIVA" at bounding box center [300, 87] width 257 height 16
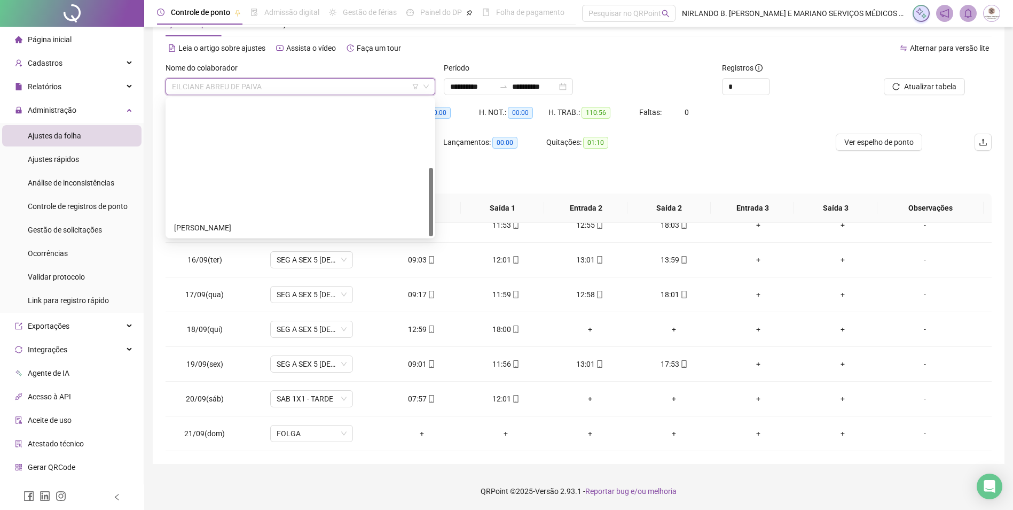
scroll to position [137, 0]
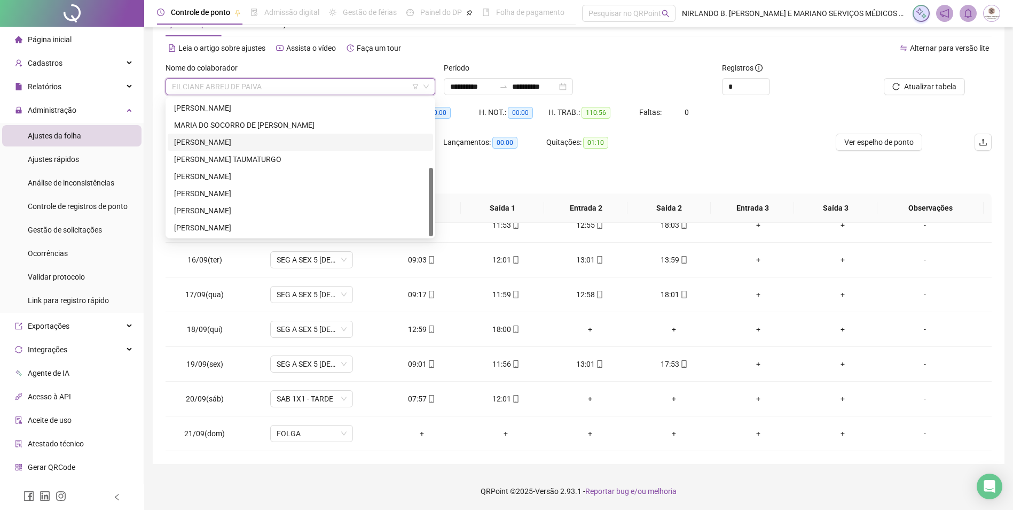
click at [232, 145] on div "[PERSON_NAME]" at bounding box center [300, 142] width 253 height 12
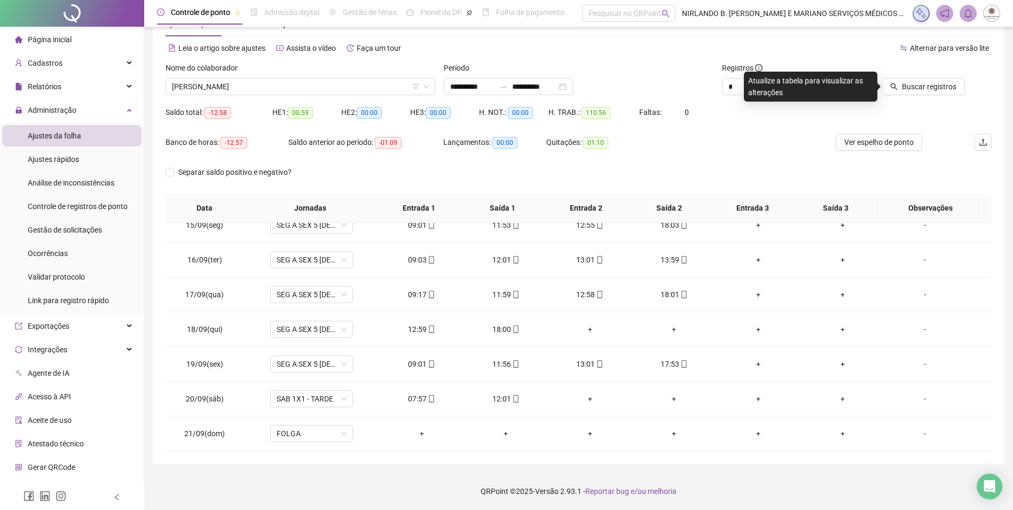
click at [938, 76] on div at bounding box center [913, 70] width 104 height 16
click at [934, 83] on span "Buscar registros" at bounding box center [929, 87] width 54 height 12
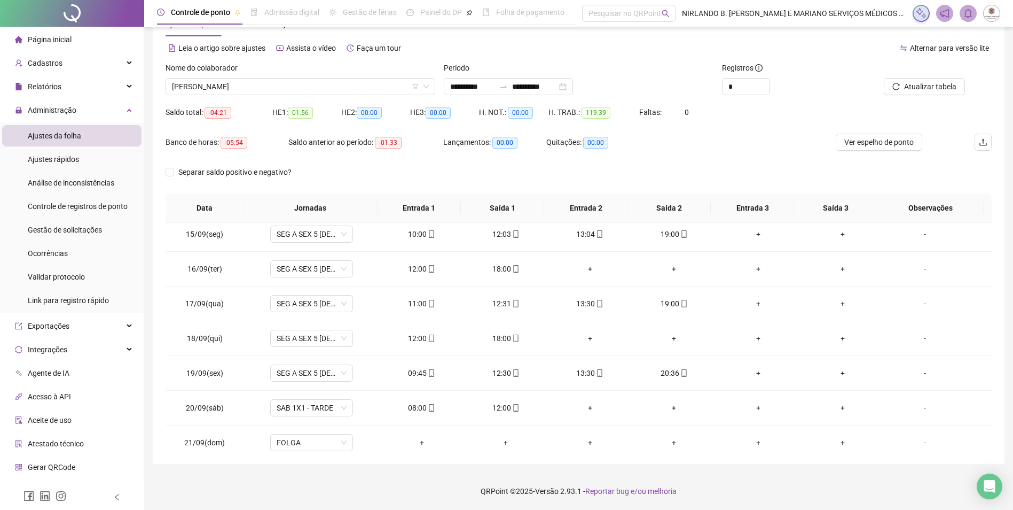
scroll to position [501, 0]
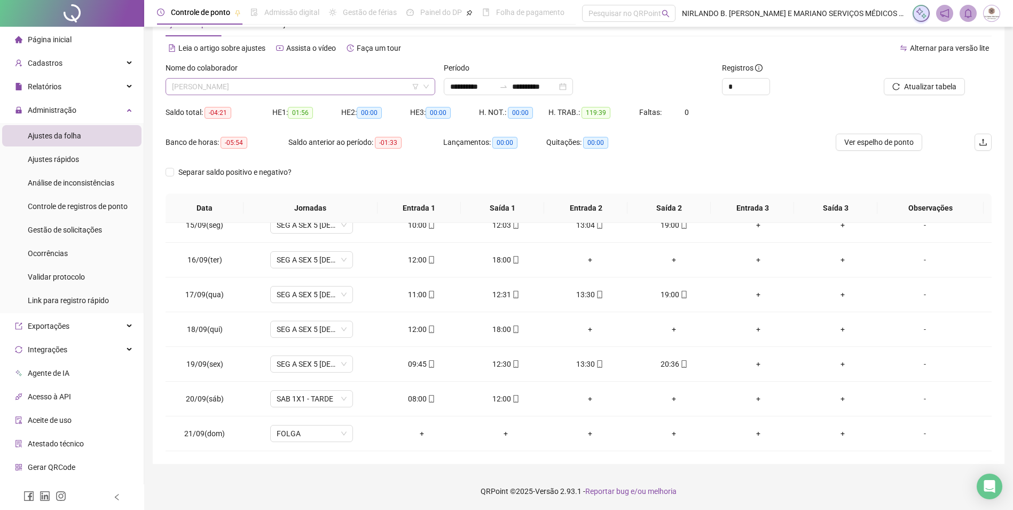
click at [223, 83] on span "[PERSON_NAME]" at bounding box center [300, 87] width 257 height 16
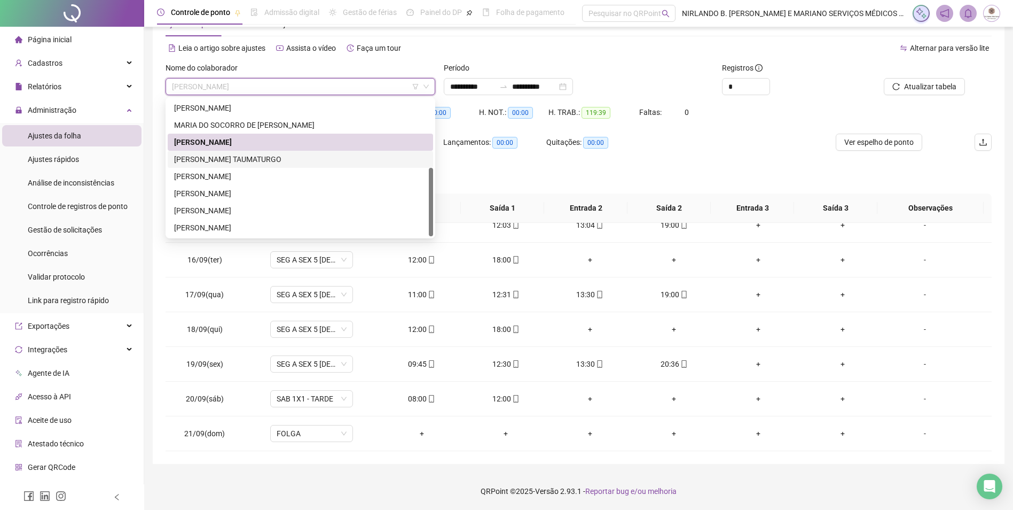
click at [225, 160] on div "[PERSON_NAME] TAUMATURGO" at bounding box center [300, 159] width 253 height 12
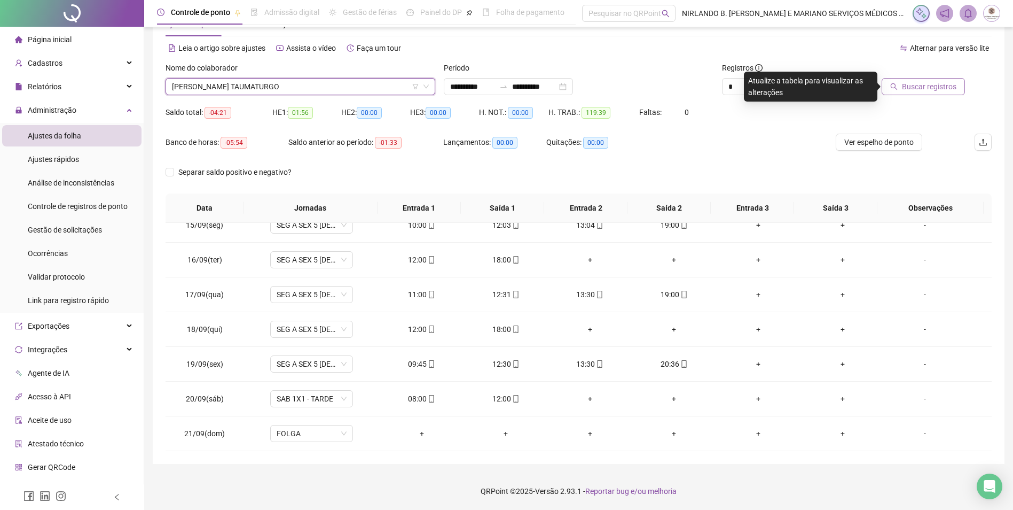
click at [931, 87] on span "Buscar registros" at bounding box center [929, 87] width 54 height 12
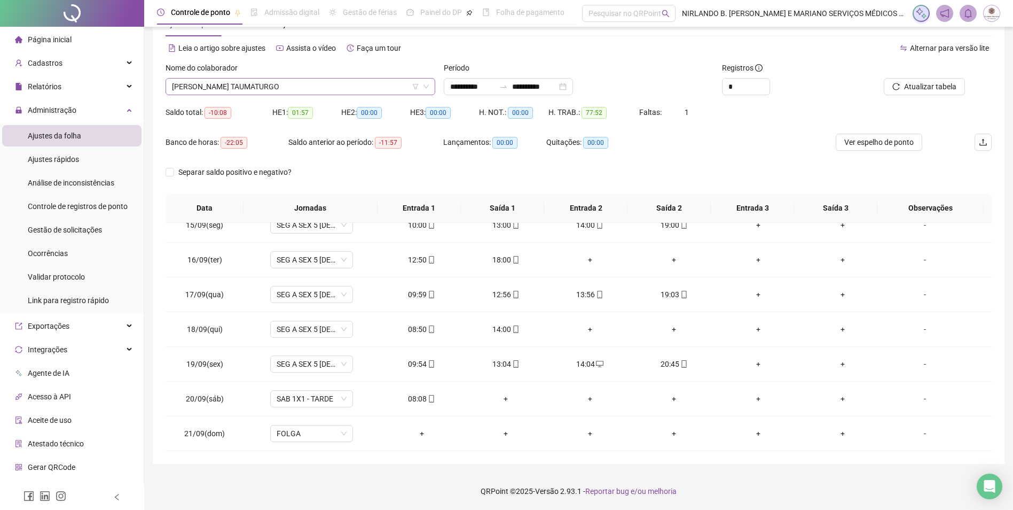
click at [378, 87] on span "[PERSON_NAME] TAUMATURGO" at bounding box center [300, 87] width 257 height 16
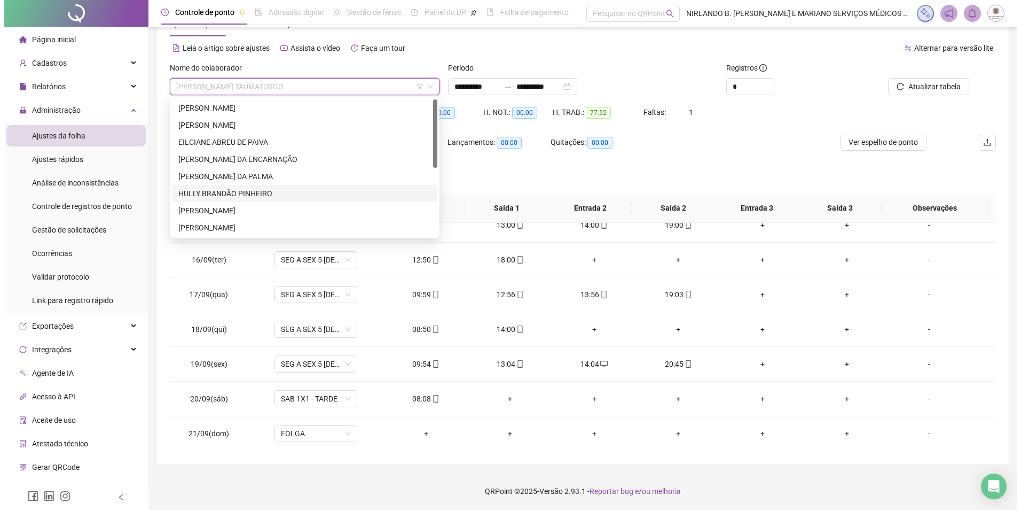
scroll to position [53, 0]
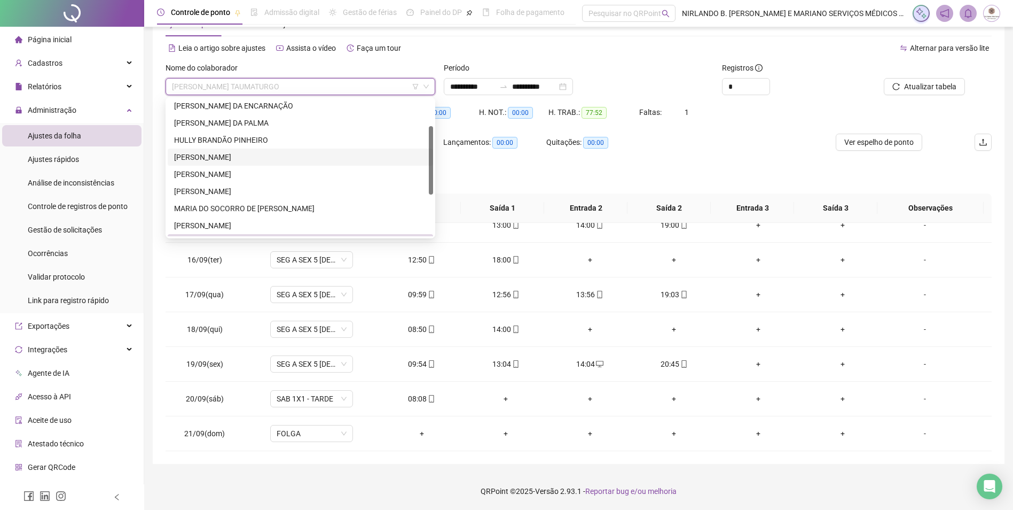
click at [230, 142] on div "HULLY BRANDÃO PINHEIRO" at bounding box center [300, 140] width 253 height 12
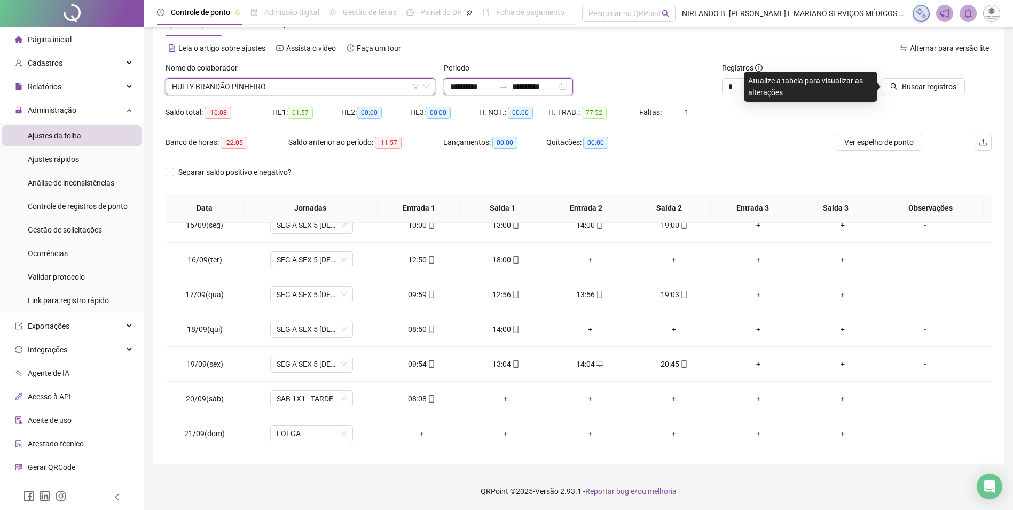
click at [465, 84] on input "**********" at bounding box center [472, 87] width 45 height 12
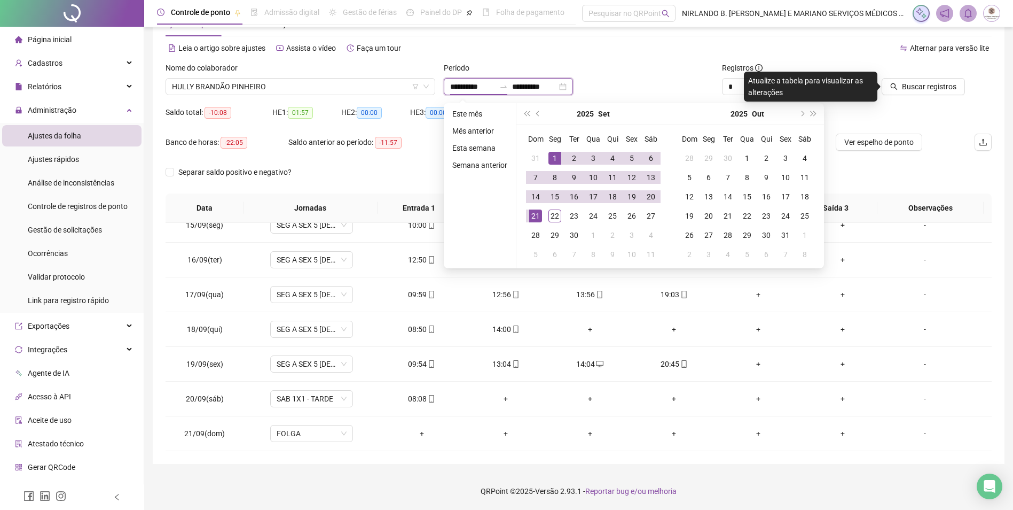
type input "**********"
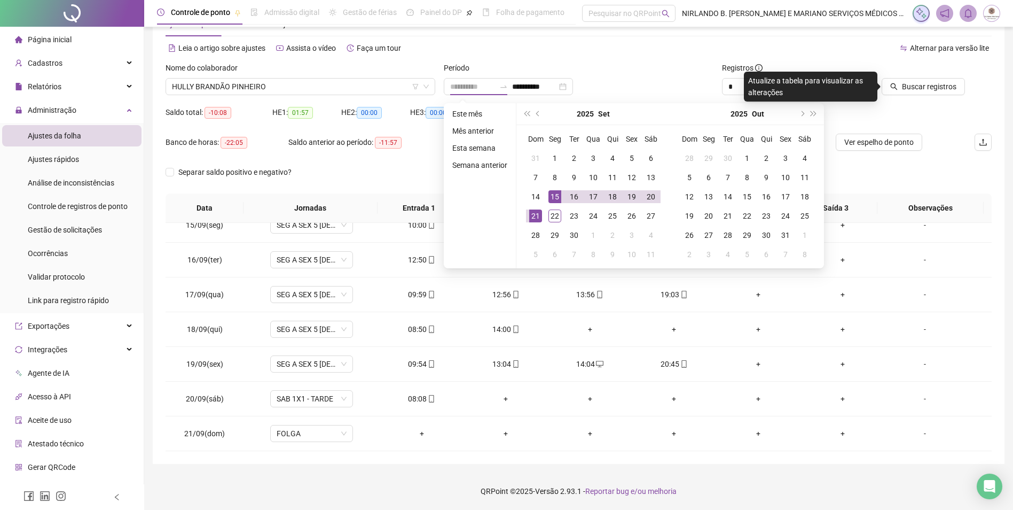
click at [552, 200] on div "15" at bounding box center [555, 196] width 13 height 13
type input "**********"
click at [648, 196] on div "20" at bounding box center [651, 196] width 13 height 13
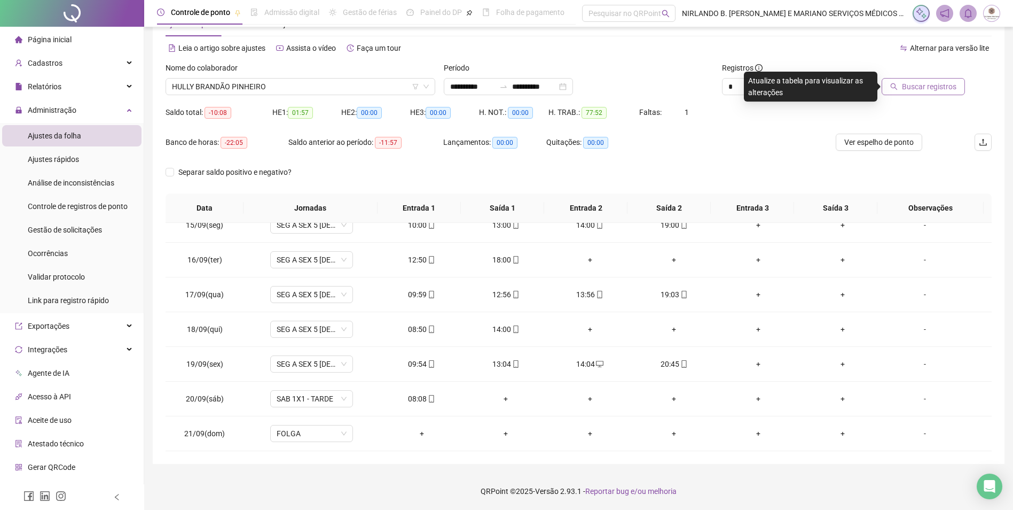
click at [913, 84] on span "Buscar registros" at bounding box center [929, 87] width 54 height 12
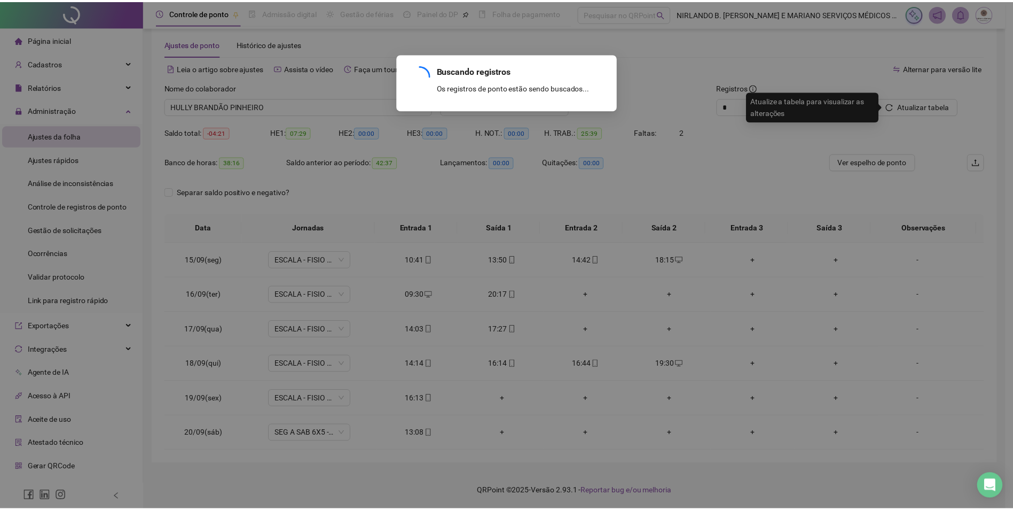
scroll to position [0, 0]
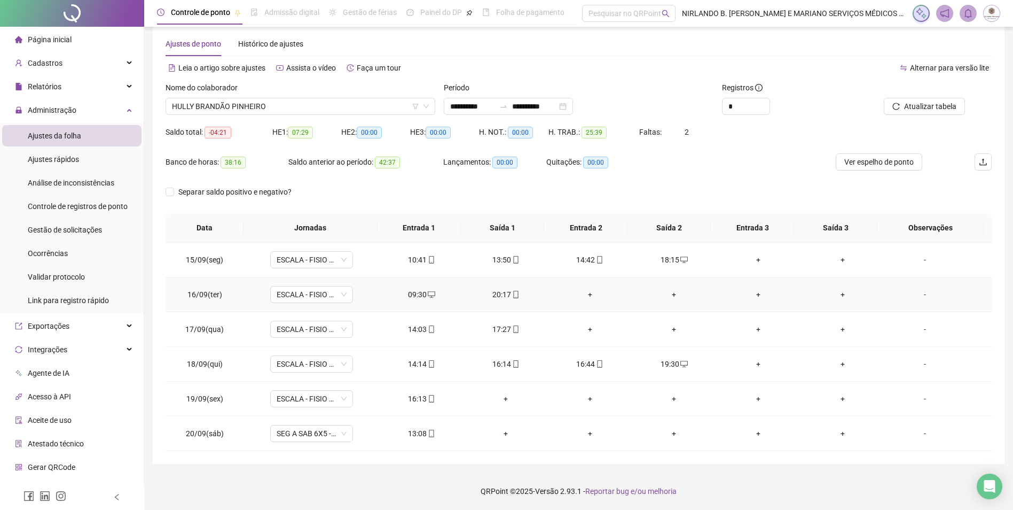
click at [411, 291] on div "09:30" at bounding box center [421, 294] width 67 height 12
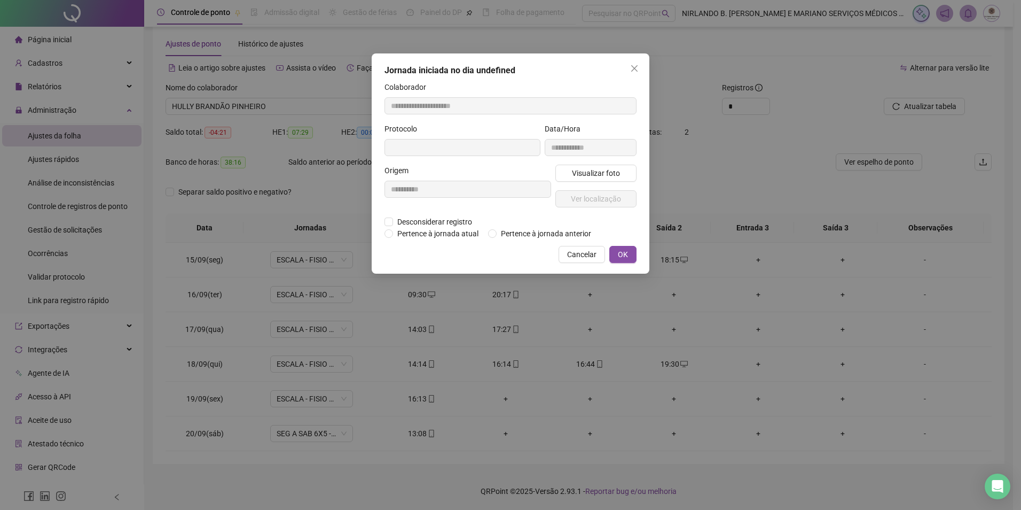
type input "**********"
click at [586, 254] on span "Cancelar" at bounding box center [581, 255] width 29 height 12
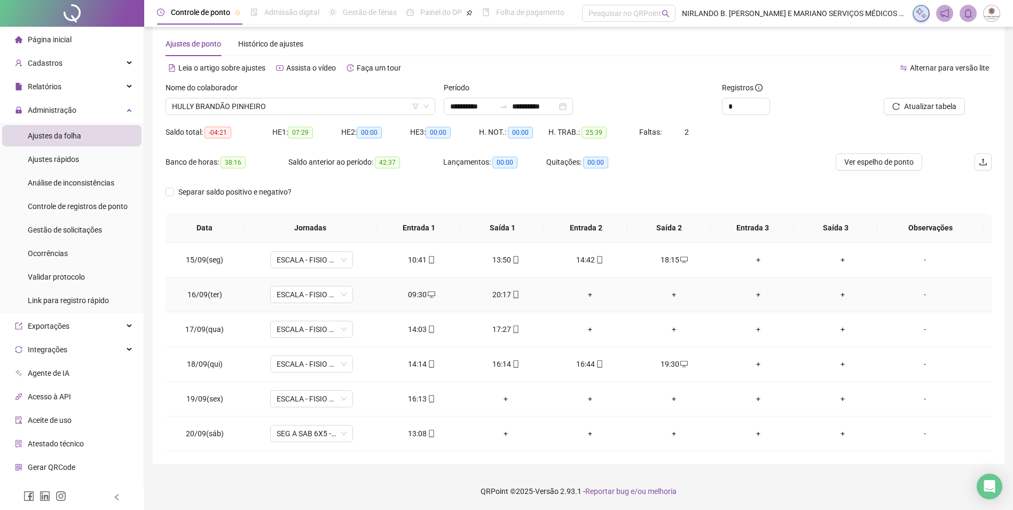
click at [500, 293] on div "20:17" at bounding box center [505, 294] width 67 height 12
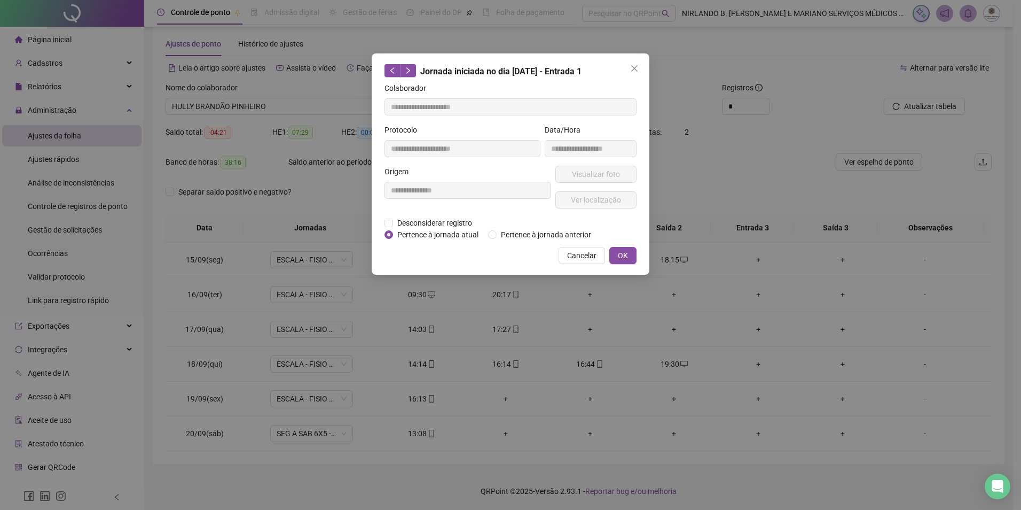
type input "**********"
click at [571, 172] on button "Visualizar foto" at bounding box center [595, 174] width 81 height 17
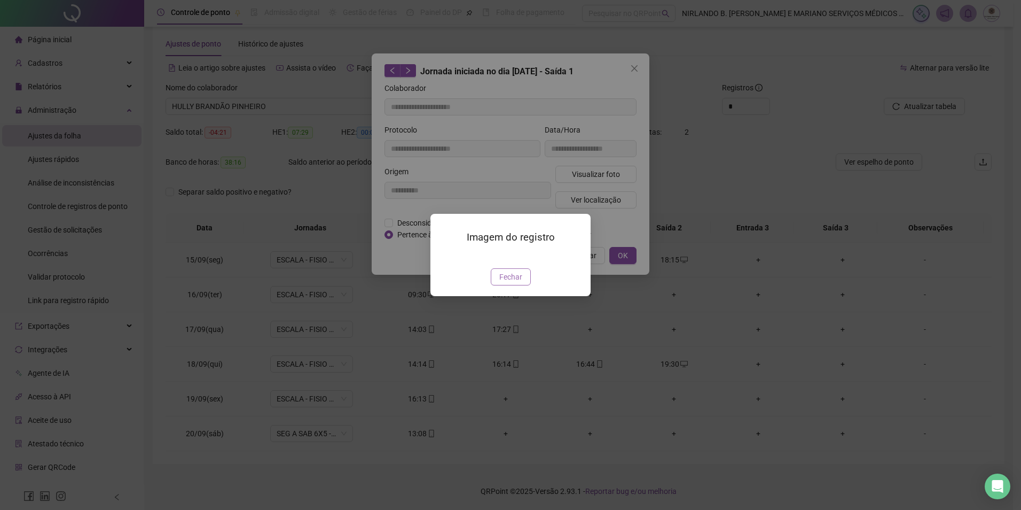
click at [517, 285] on button "Fechar" at bounding box center [511, 276] width 40 height 17
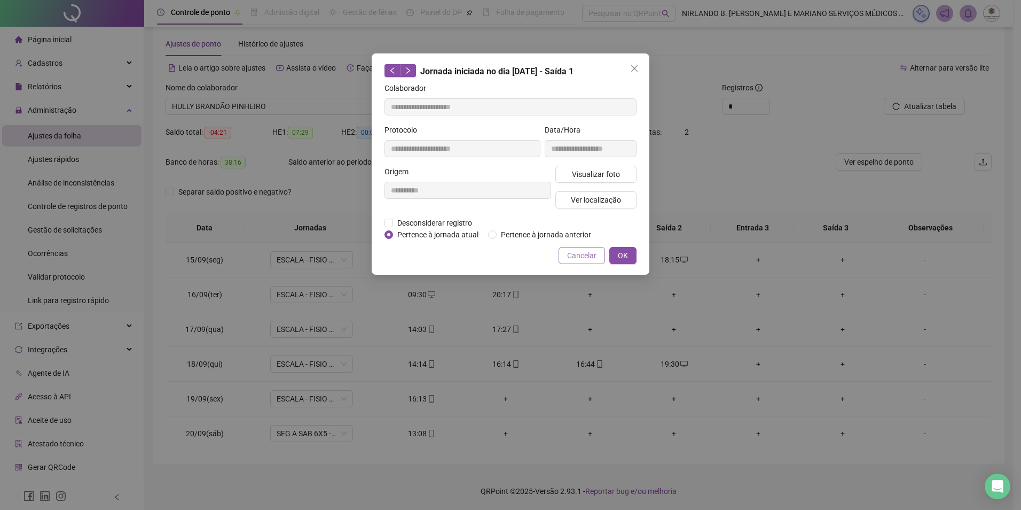
click at [594, 251] on span "Cancelar" at bounding box center [581, 255] width 29 height 12
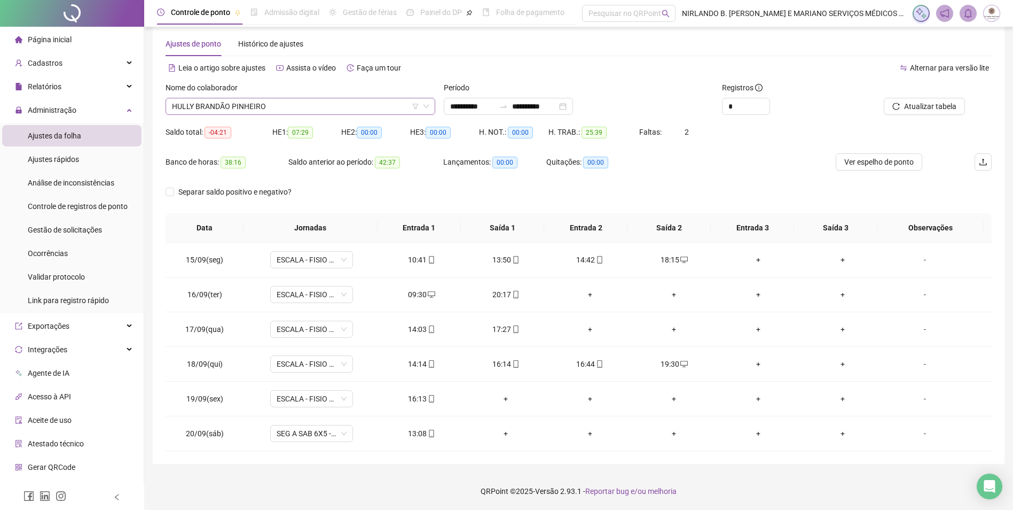
click at [283, 107] on span "HULLY BRANDÃO PINHEIRO" at bounding box center [300, 106] width 257 height 16
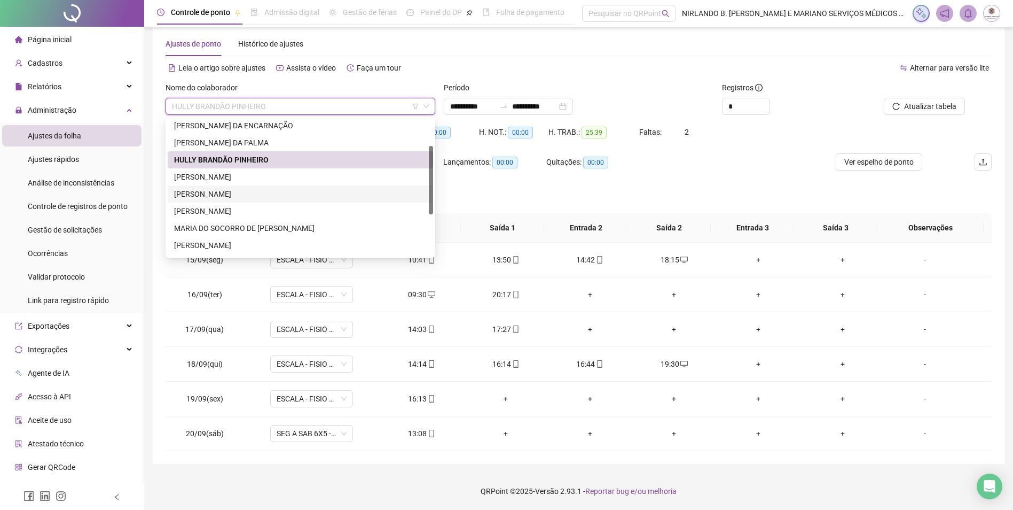
click at [201, 198] on div "[PERSON_NAME]" at bounding box center [300, 194] width 253 height 12
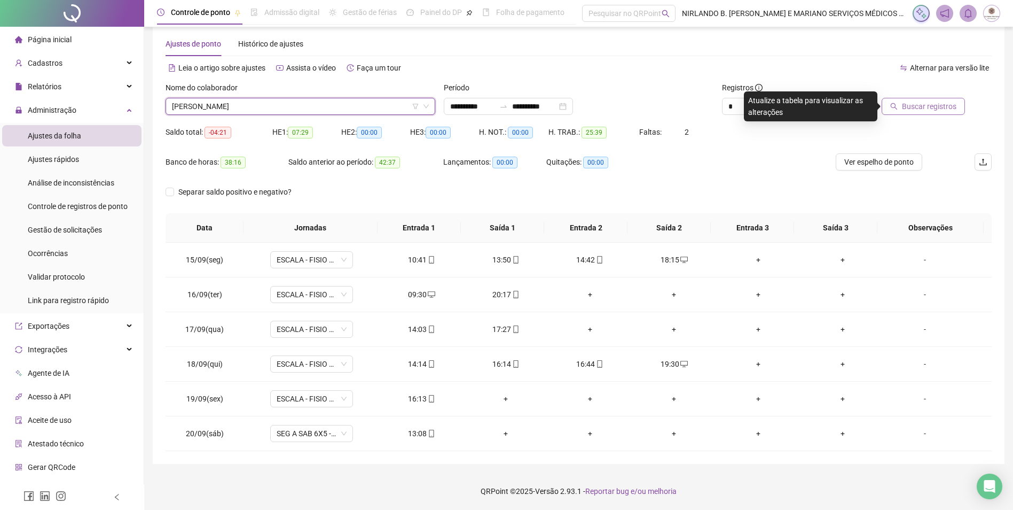
click at [931, 107] on span "Buscar registros" at bounding box center [929, 106] width 54 height 12
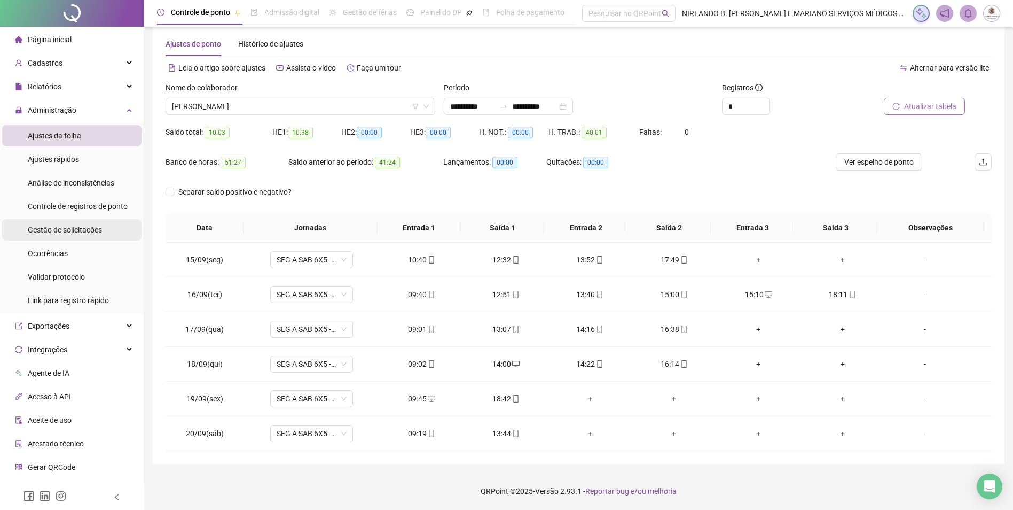
click at [53, 232] on span "Gestão de solicitações" at bounding box center [65, 229] width 74 height 9
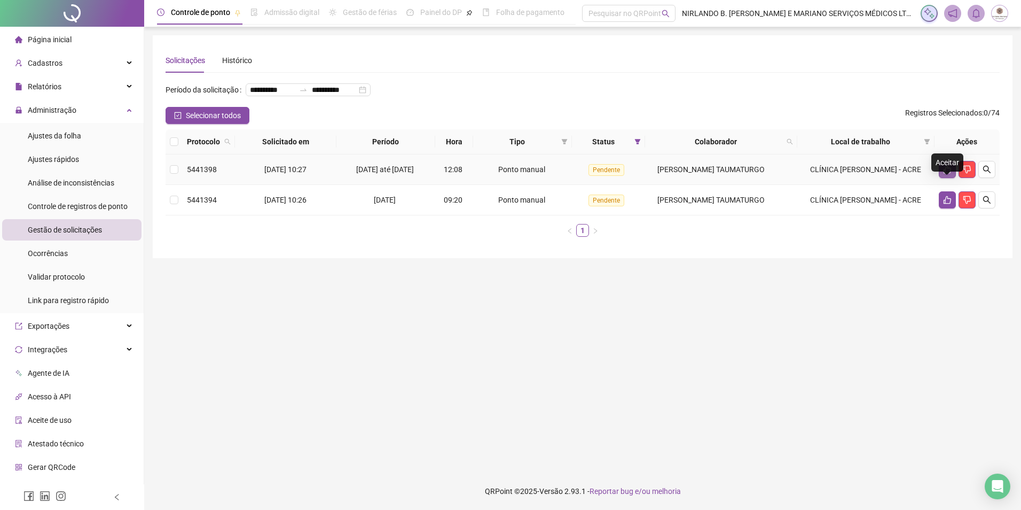
click at [943, 174] on icon "like" at bounding box center [947, 169] width 9 height 9
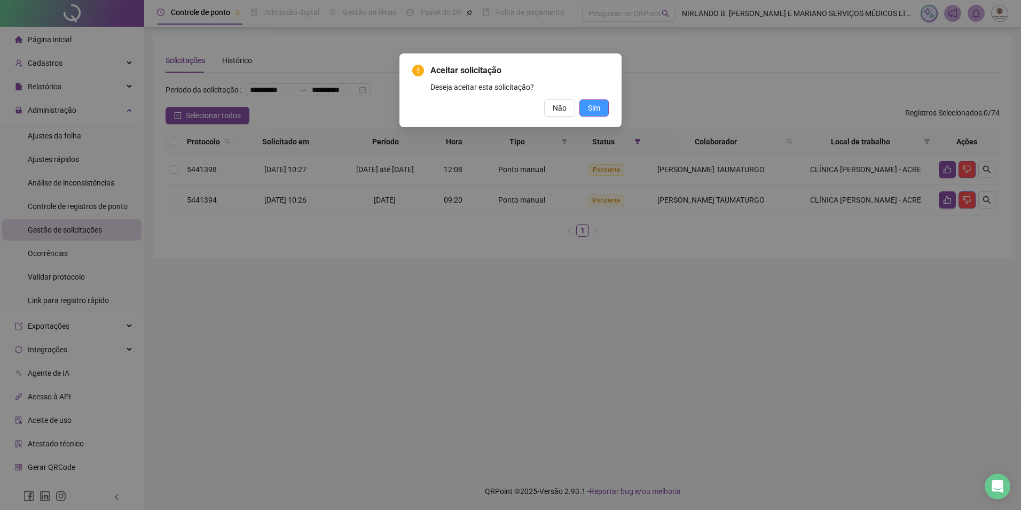
click at [598, 109] on span "Sim" at bounding box center [594, 108] width 12 height 12
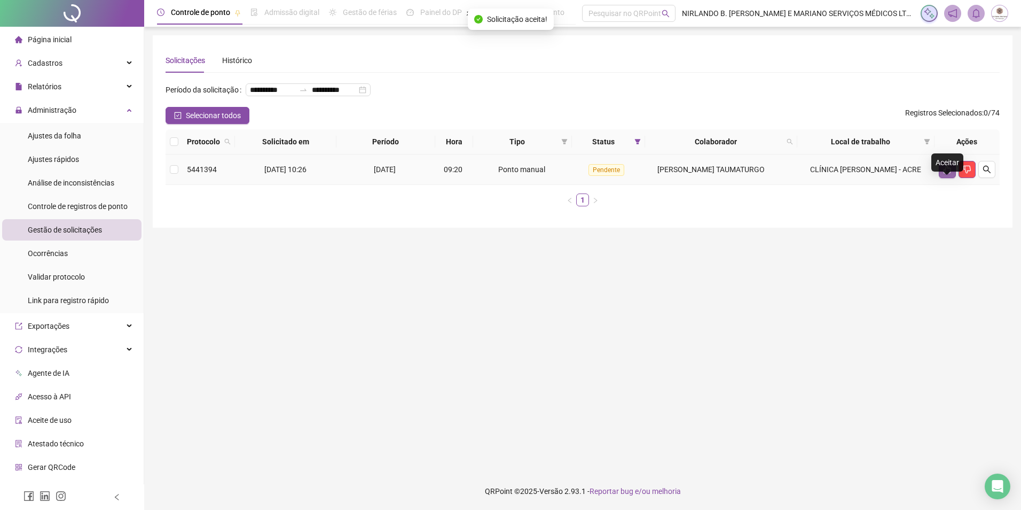
click at [944, 174] on icon "like" at bounding box center [947, 169] width 9 height 9
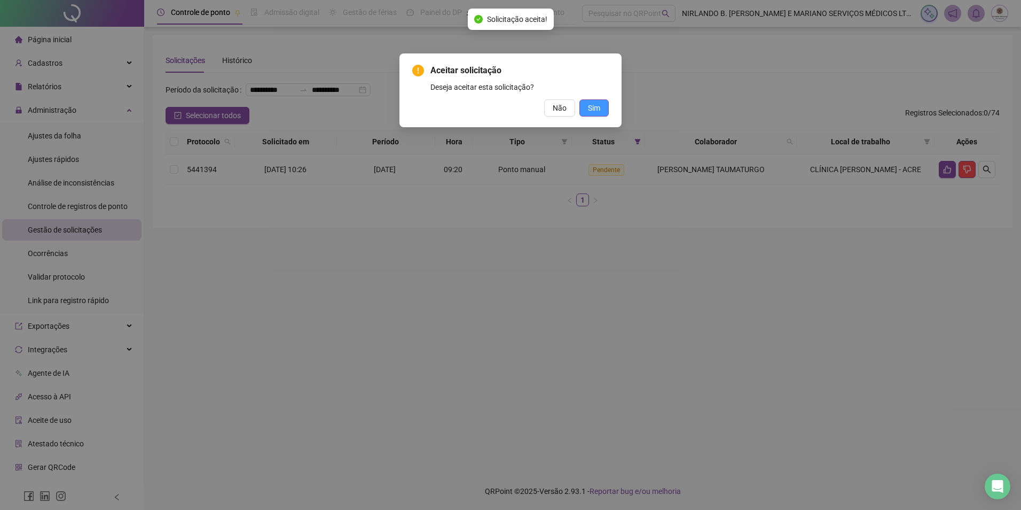
click at [590, 100] on button "Sim" at bounding box center [593, 107] width 29 height 17
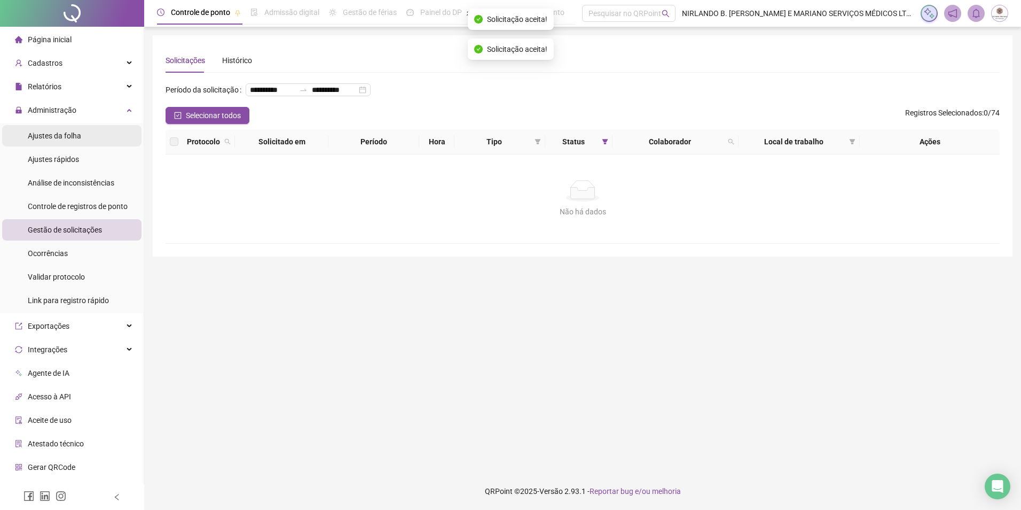
click at [60, 136] on span "Ajustes da folha" at bounding box center [54, 135] width 53 height 9
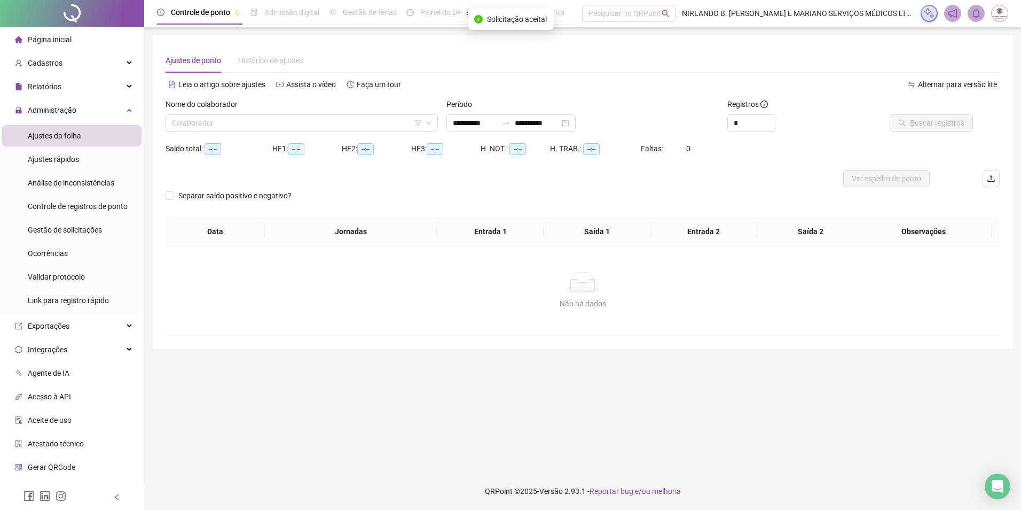
type input "**********"
click at [221, 125] on input "search" at bounding box center [297, 123] width 250 height 16
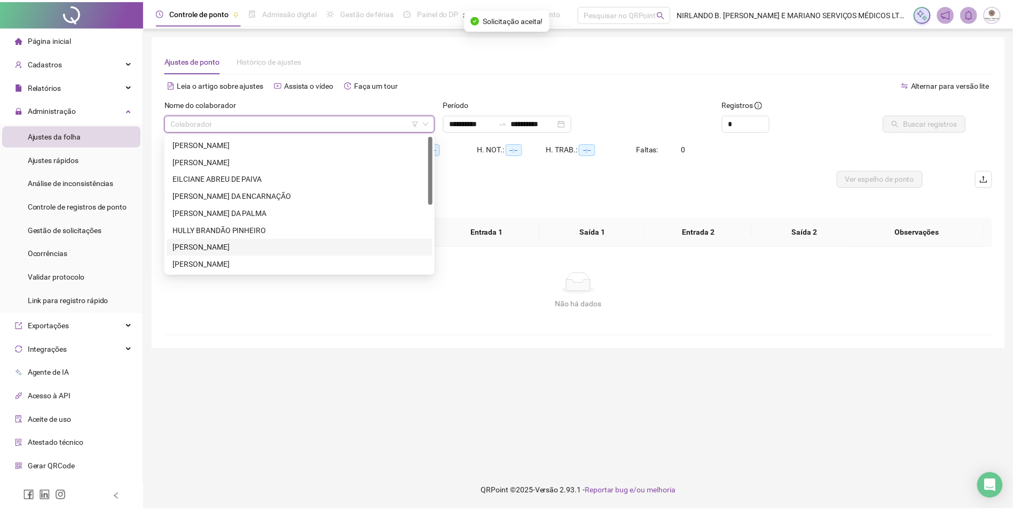
scroll to position [137, 0]
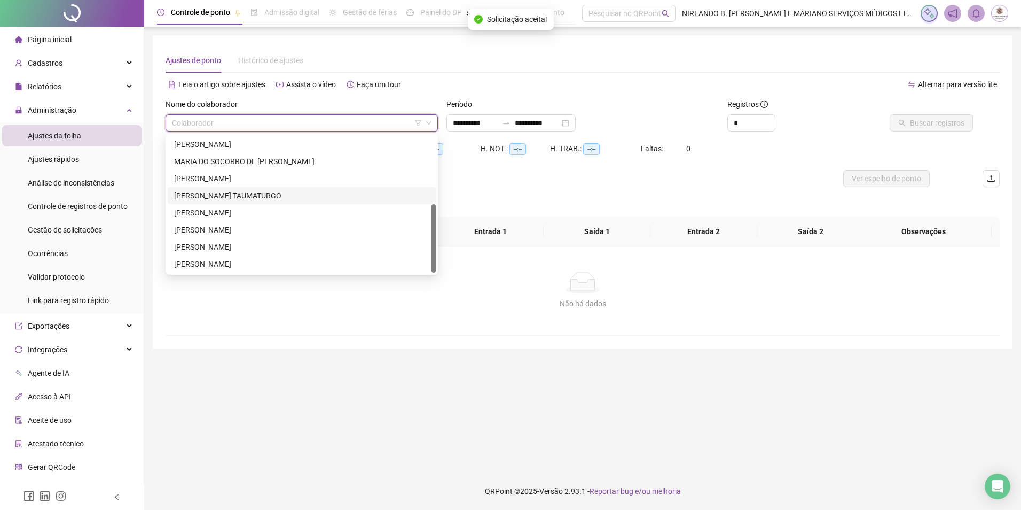
click at [200, 197] on div "[PERSON_NAME] TAUMATURGO" at bounding box center [301, 196] width 255 height 12
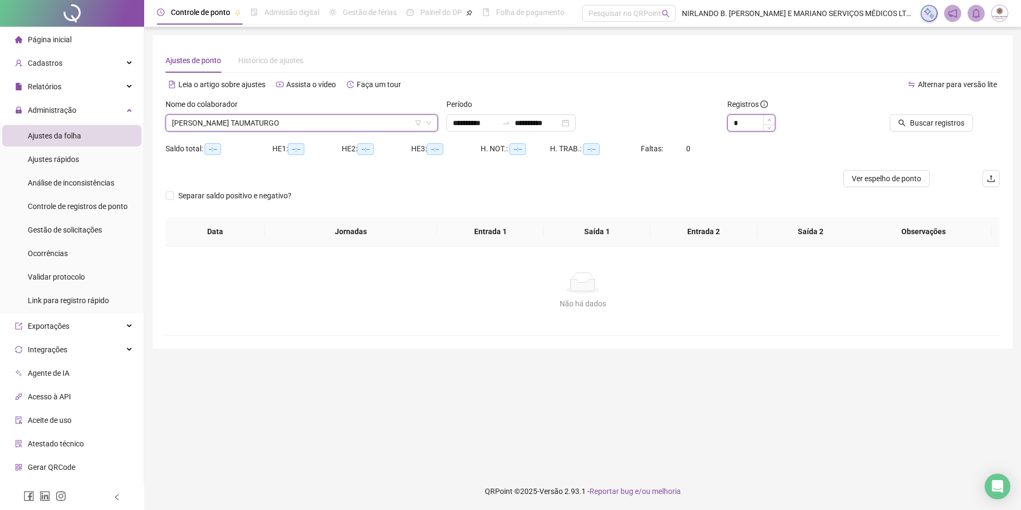
type input "*"
click at [768, 119] on icon "up" at bounding box center [769, 120] width 4 height 4
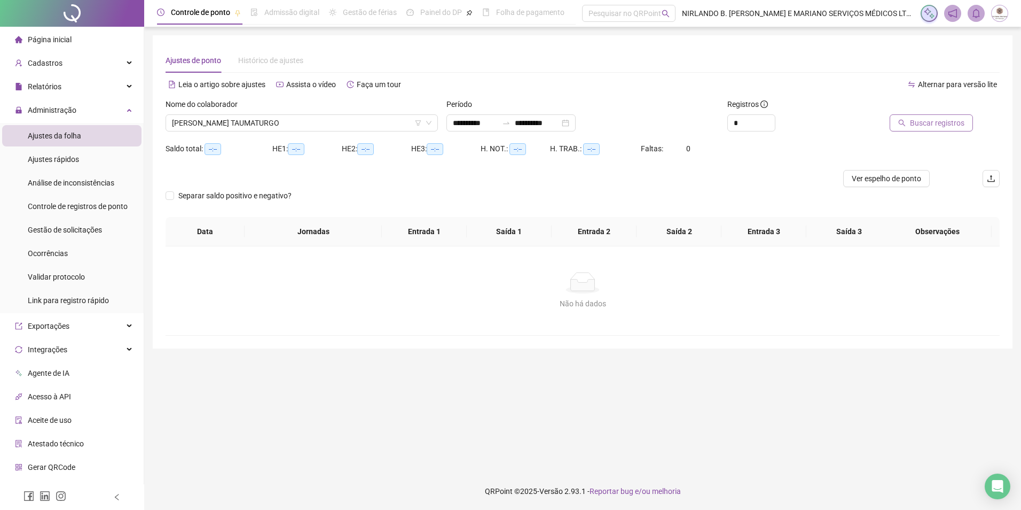
click at [926, 124] on span "Buscar registros" at bounding box center [937, 123] width 54 height 12
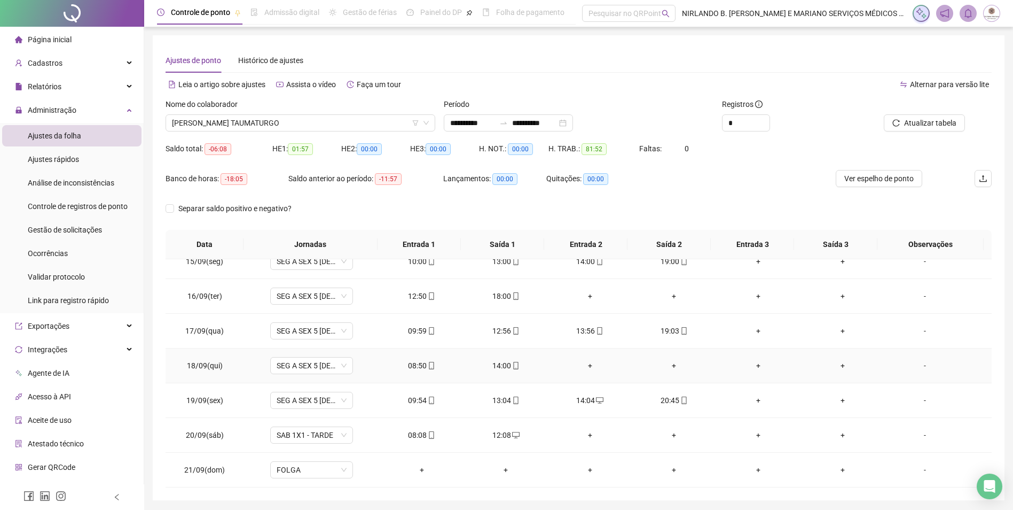
scroll to position [36, 0]
